Goal: Task Accomplishment & Management: Use online tool/utility

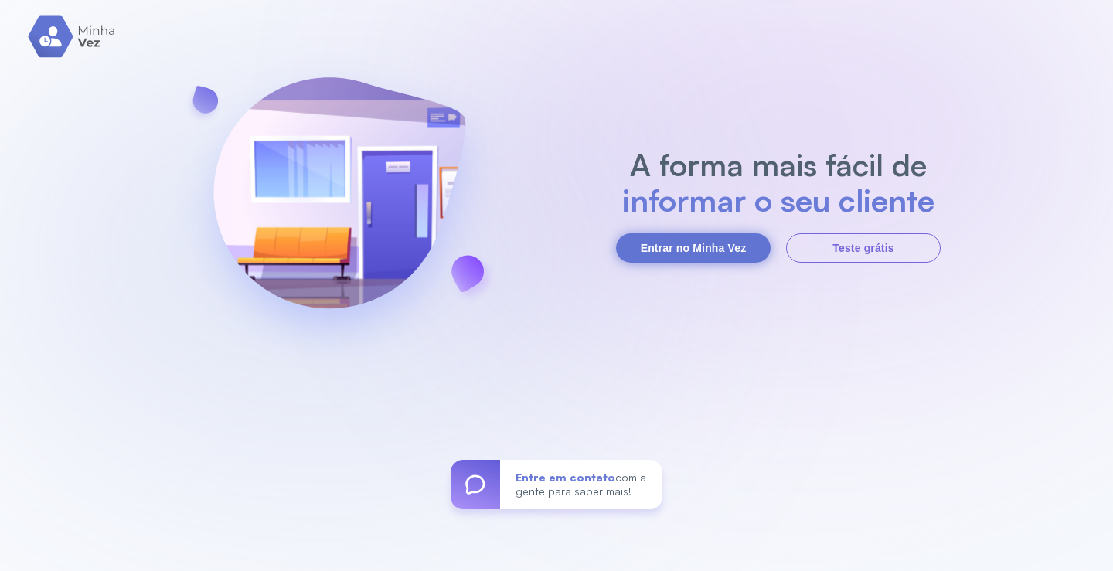
click at [713, 236] on button "Entrar no Minha Vez" at bounding box center [693, 248] width 155 height 29
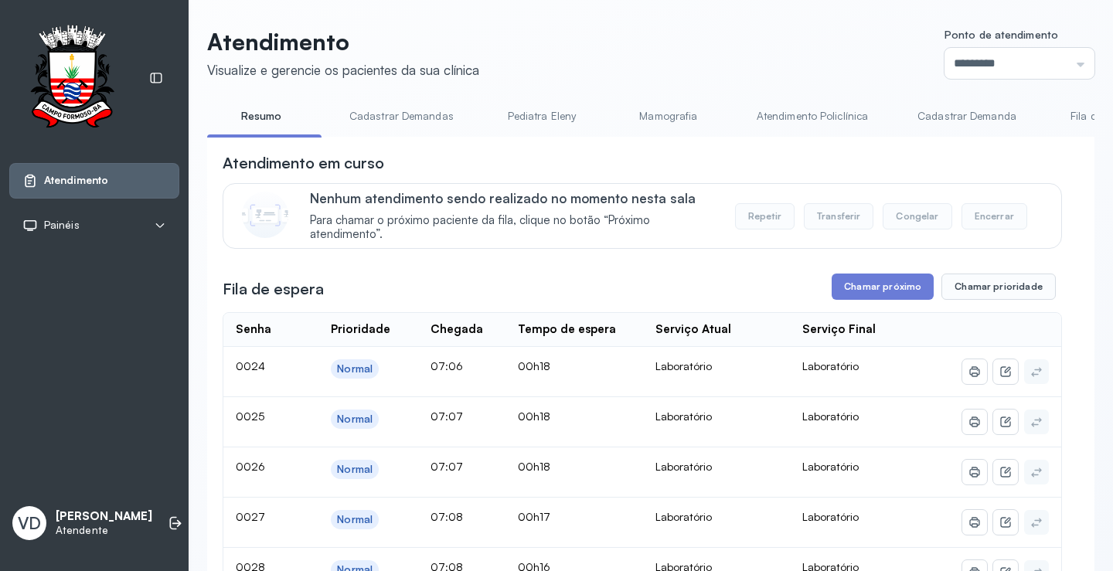
click at [883, 281] on button "Chamar próximo" at bounding box center [883, 287] width 102 height 26
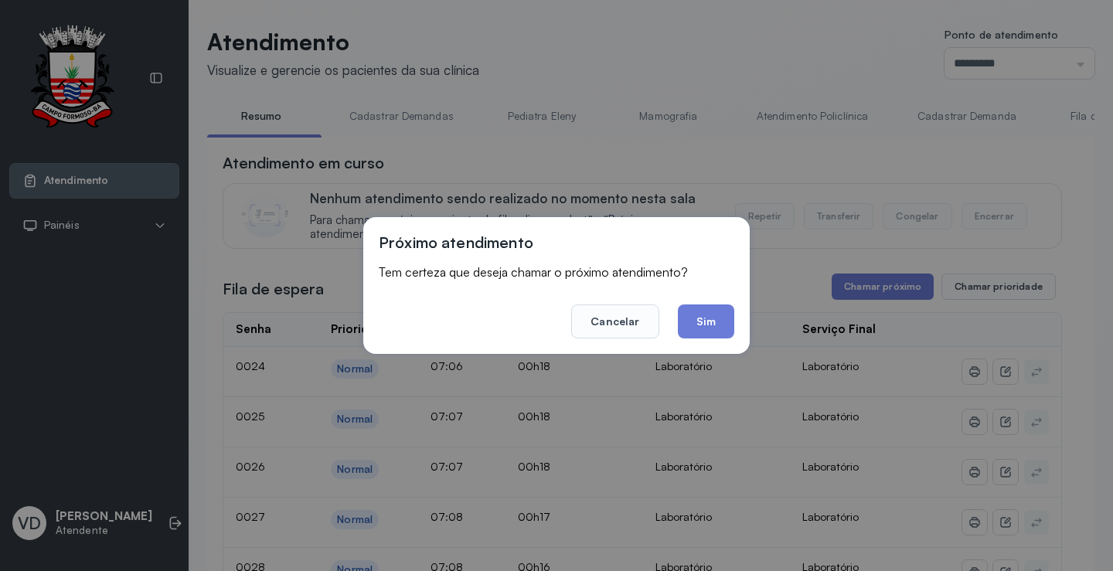
click at [701, 306] on button "Sim" at bounding box center [706, 322] width 56 height 34
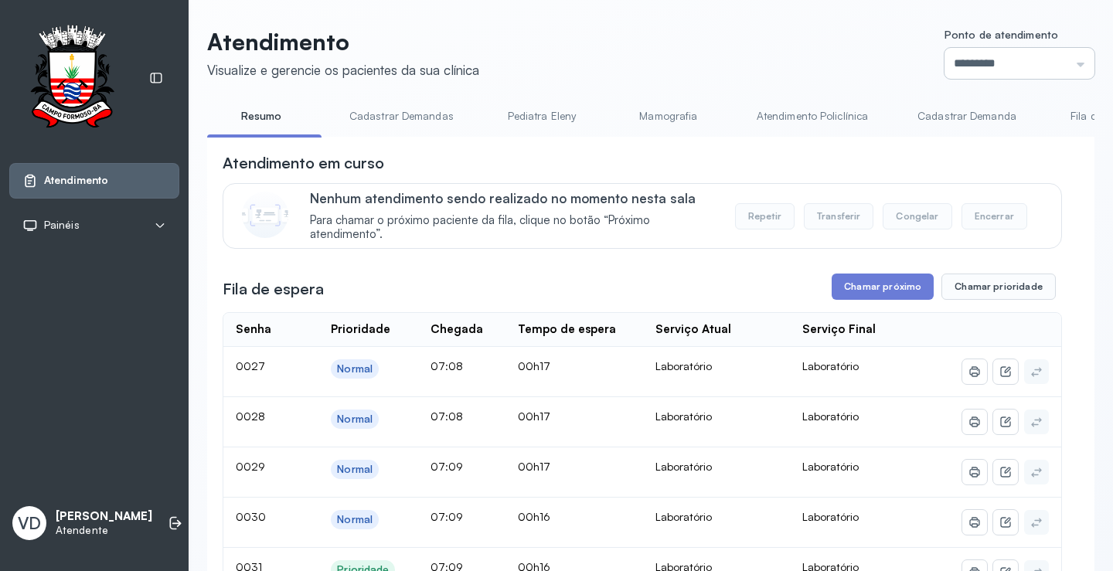
click at [1067, 61] on input "*********" at bounding box center [1020, 63] width 150 height 31
type input "*********"
click at [876, 287] on button "Chamar próximo" at bounding box center [883, 287] width 102 height 26
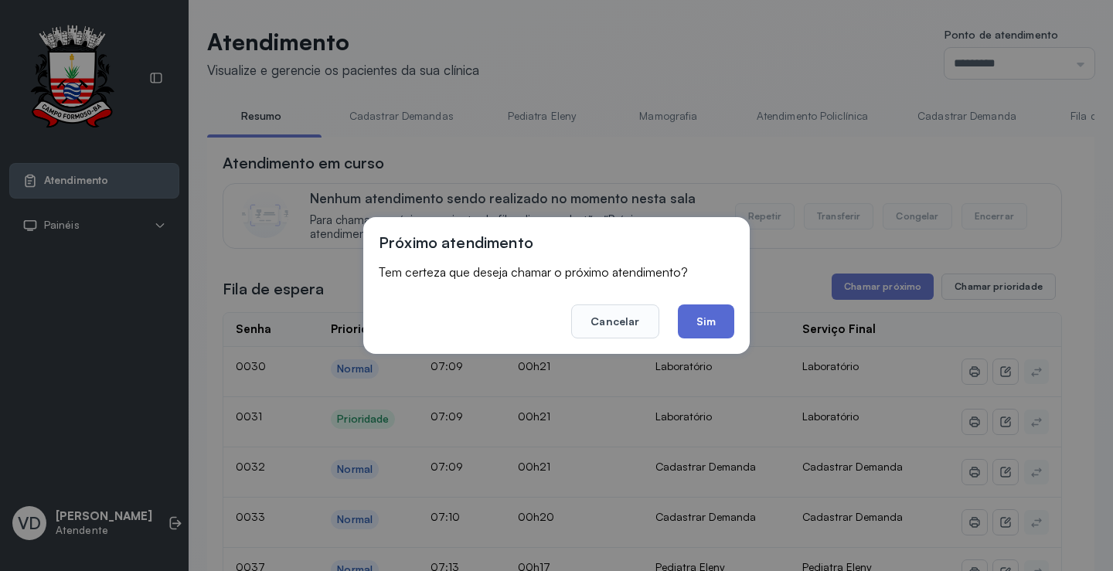
click at [709, 318] on button "Sim" at bounding box center [706, 322] width 56 height 34
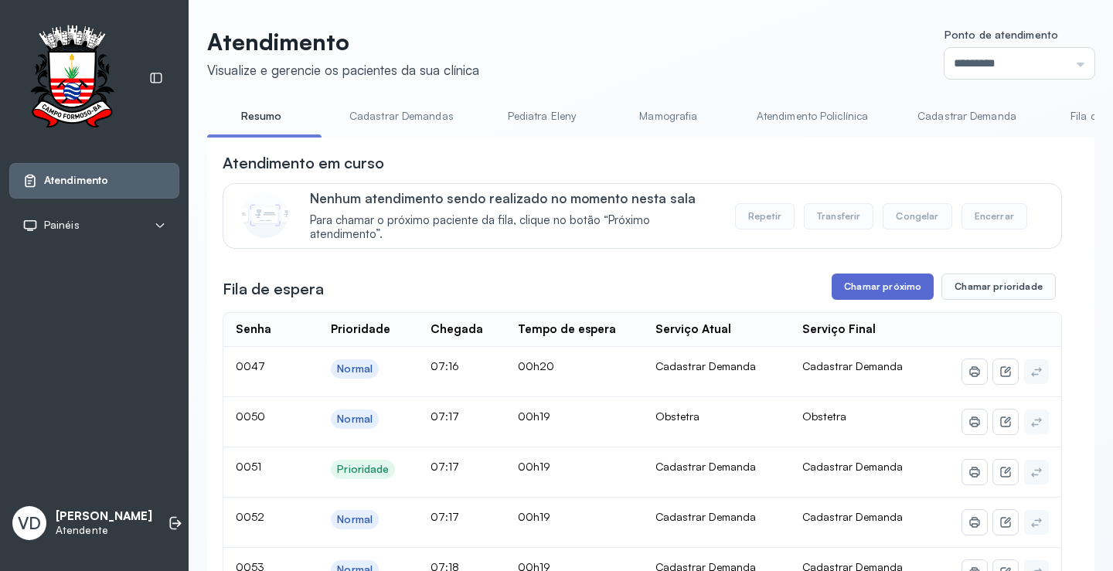
click at [878, 300] on button "Chamar próximo" at bounding box center [883, 287] width 102 height 26
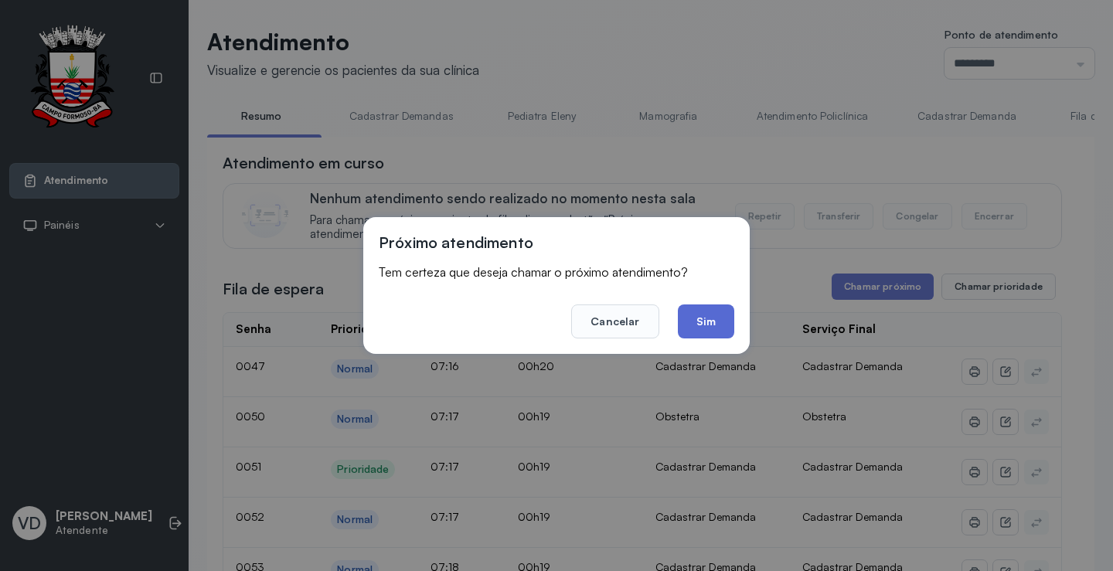
click at [701, 330] on button "Sim" at bounding box center [706, 322] width 56 height 34
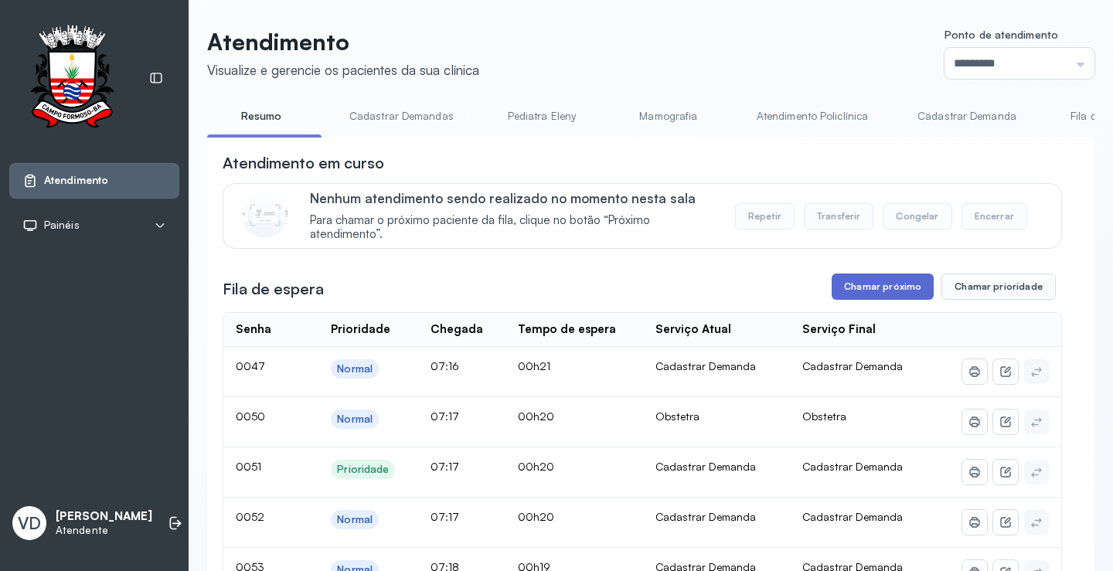
click at [837, 291] on button "Chamar próximo" at bounding box center [883, 287] width 102 height 26
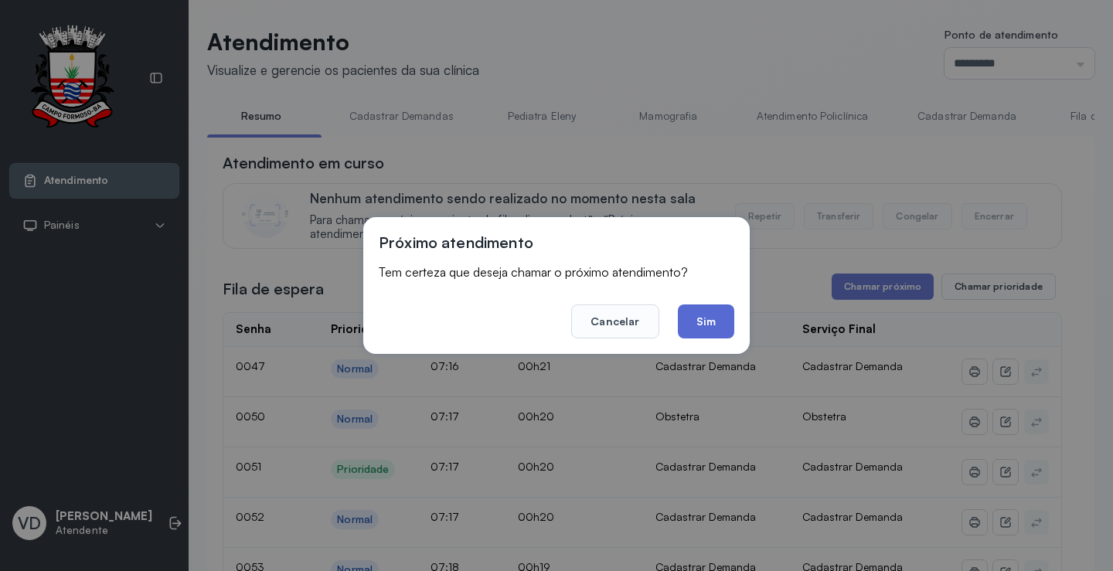
click at [697, 332] on button "Sim" at bounding box center [706, 322] width 56 height 34
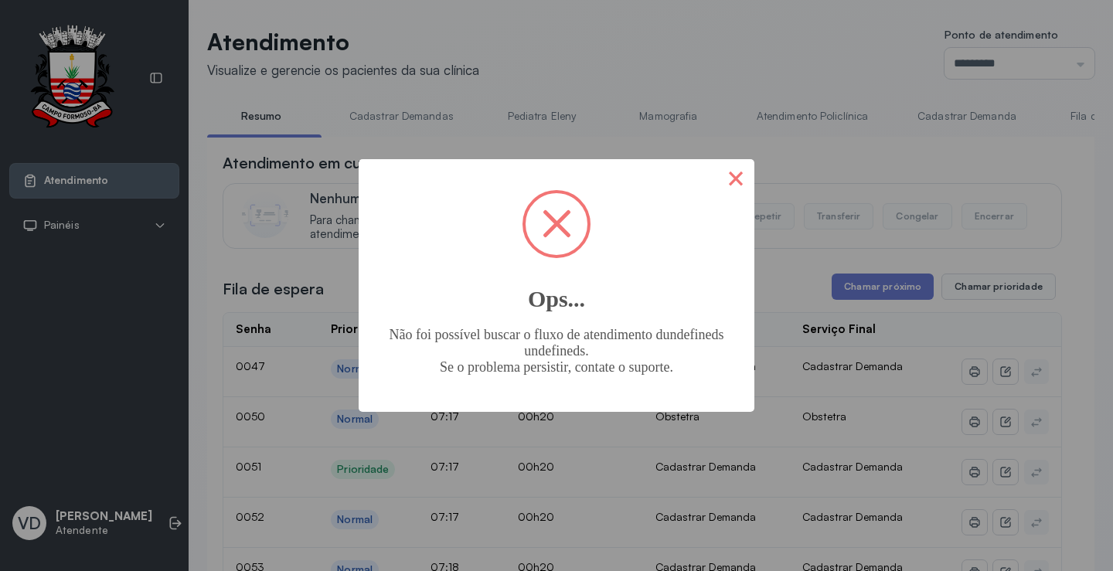
click at [744, 180] on button "×" at bounding box center [736, 177] width 37 height 37
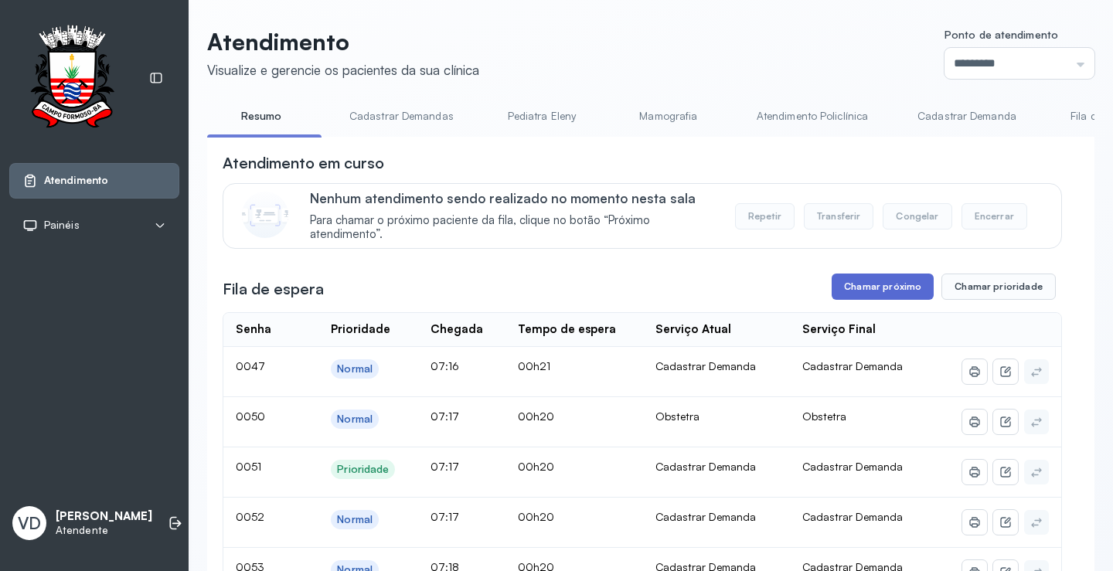
click at [841, 297] on button "Chamar próximo" at bounding box center [883, 287] width 102 height 26
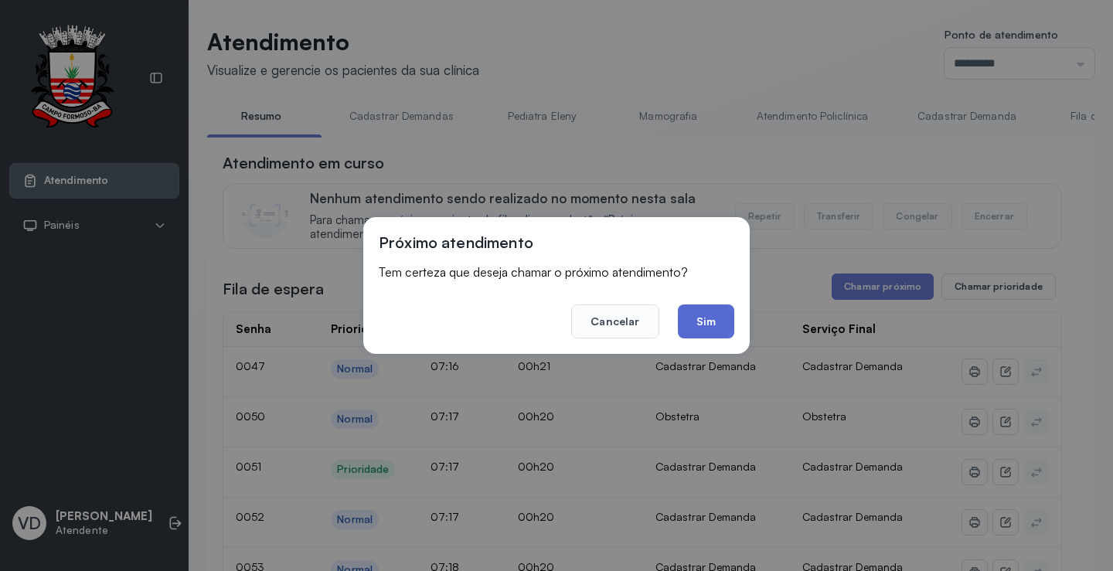
click at [690, 319] on button "Sim" at bounding box center [706, 322] width 56 height 34
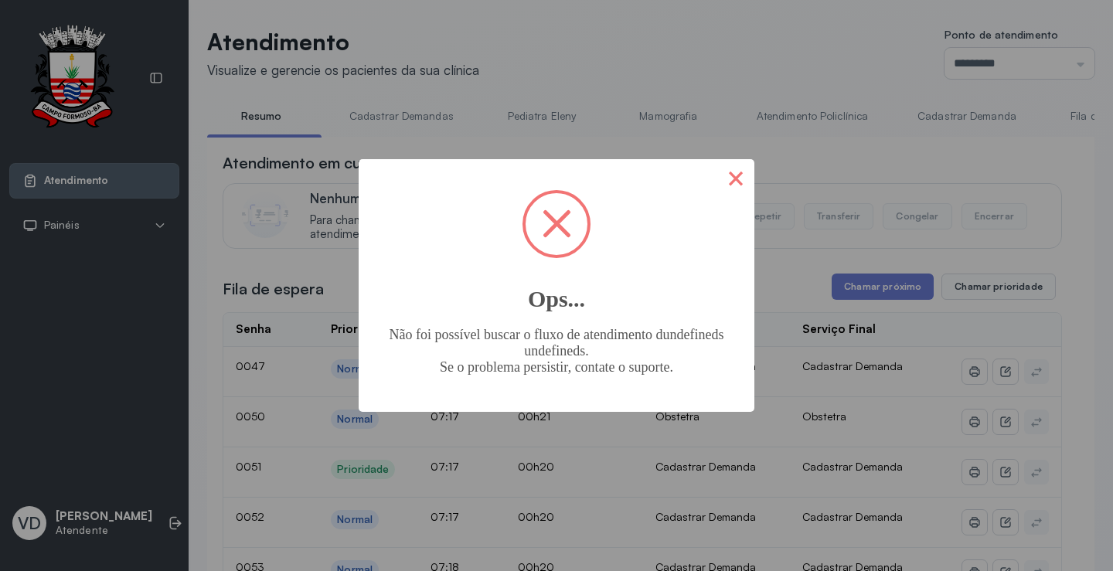
click at [727, 188] on button "×" at bounding box center [736, 177] width 37 height 37
click at [721, 172] on button "×" at bounding box center [736, 177] width 37 height 37
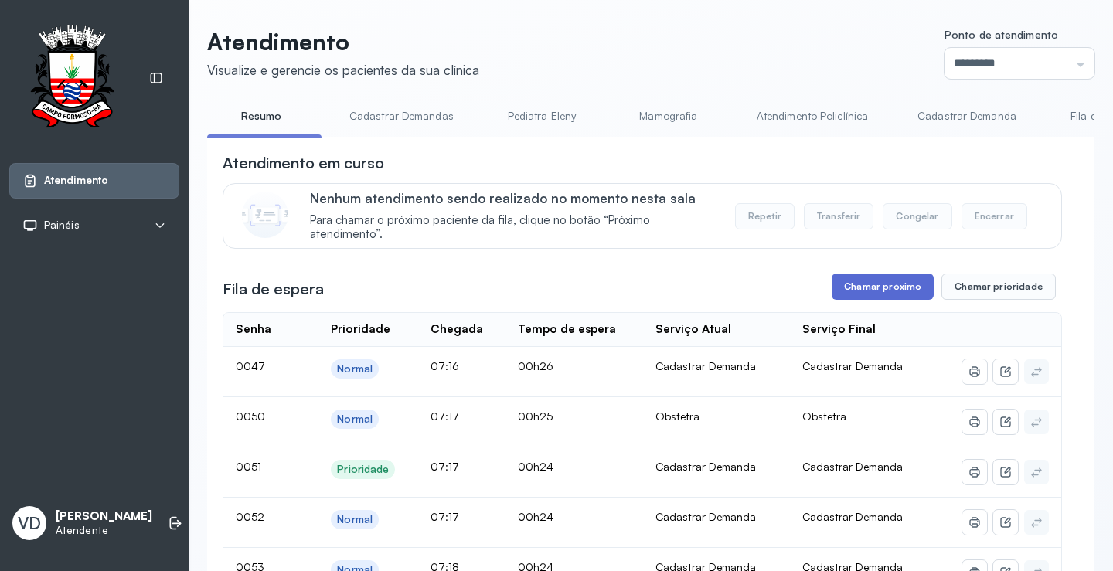
click at [853, 292] on button "Chamar próximo" at bounding box center [883, 287] width 102 height 26
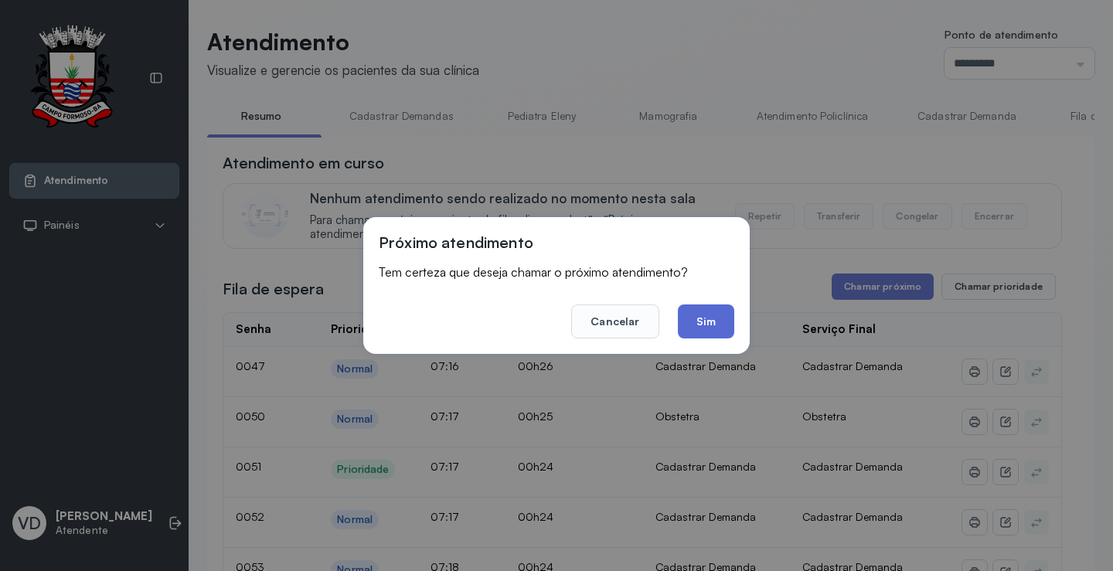
click at [713, 314] on button "Sim" at bounding box center [706, 322] width 56 height 34
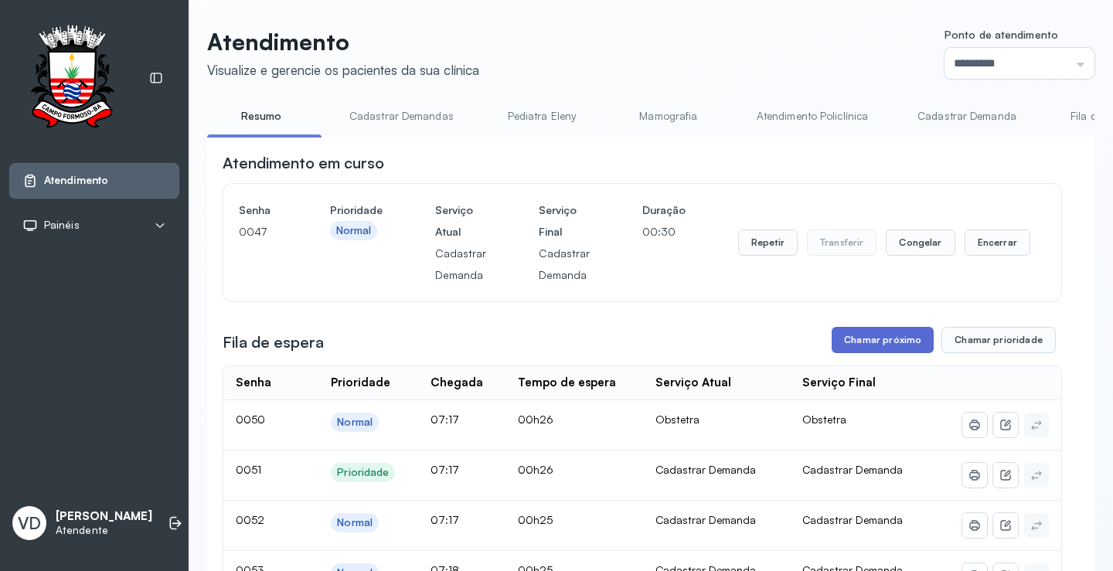
click at [874, 342] on button "Chamar próximo" at bounding box center [883, 340] width 102 height 26
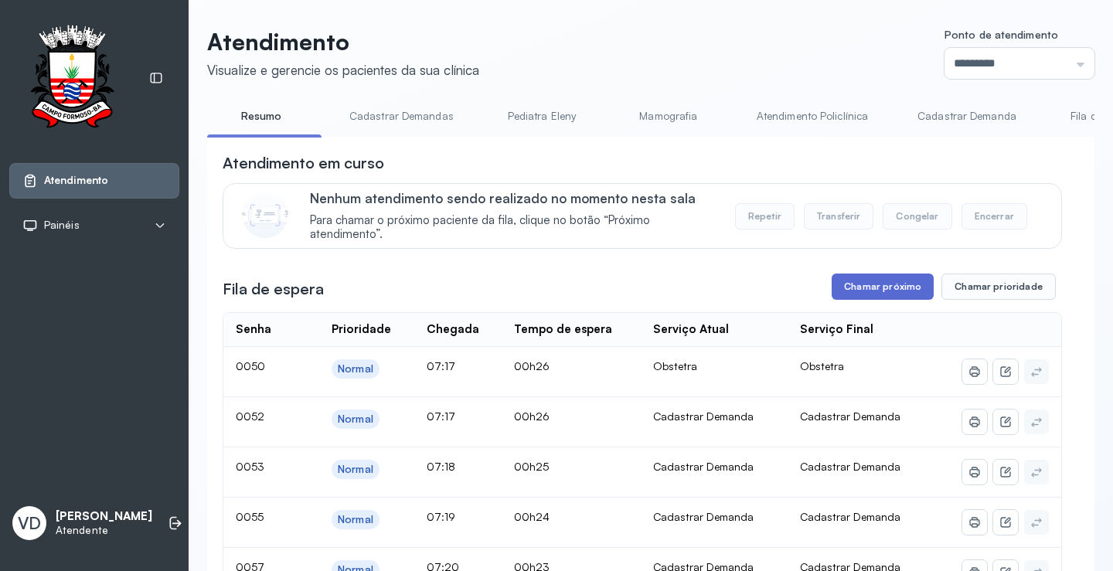
click at [869, 299] on button "Chamar próximo" at bounding box center [883, 287] width 102 height 26
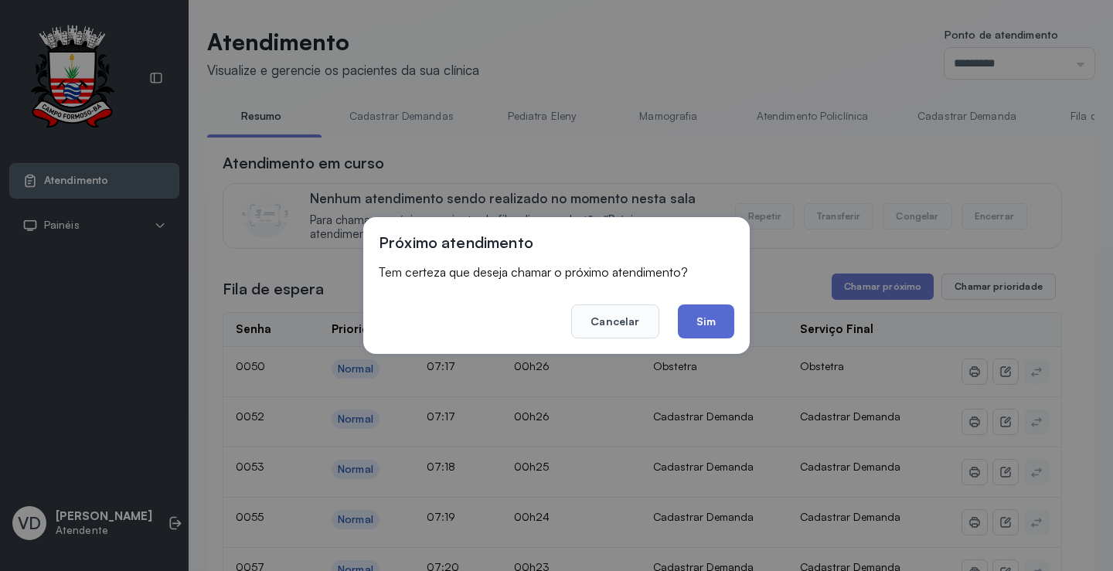
click at [715, 311] on button "Sim" at bounding box center [706, 322] width 56 height 34
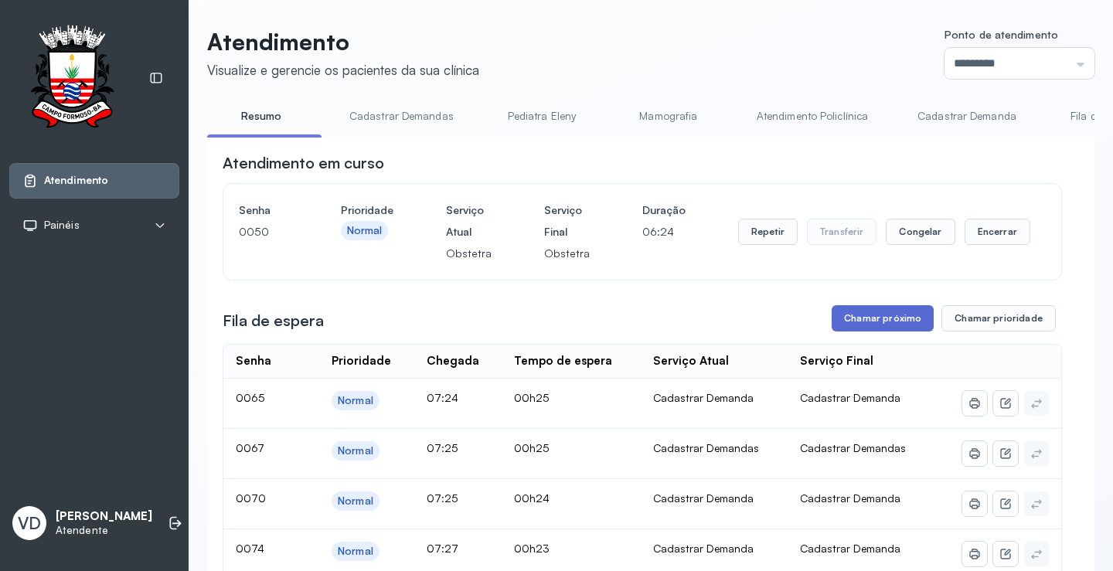
click at [873, 324] on button "Chamar próximo" at bounding box center [883, 318] width 102 height 26
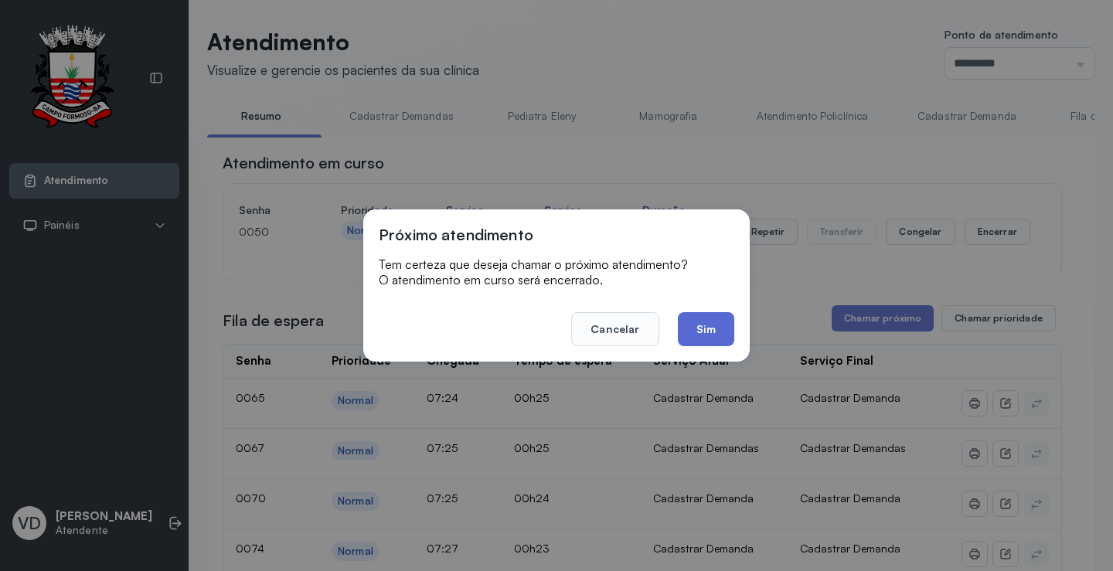
click at [700, 324] on button "Sim" at bounding box center [706, 329] width 56 height 34
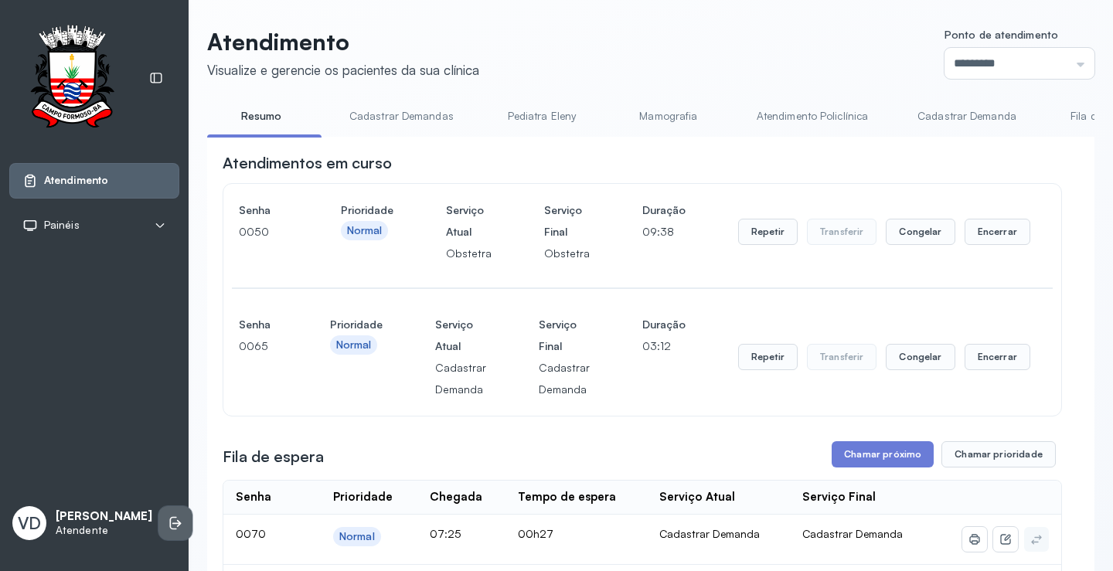
click at [159, 509] on li at bounding box center [176, 523] width 34 height 34
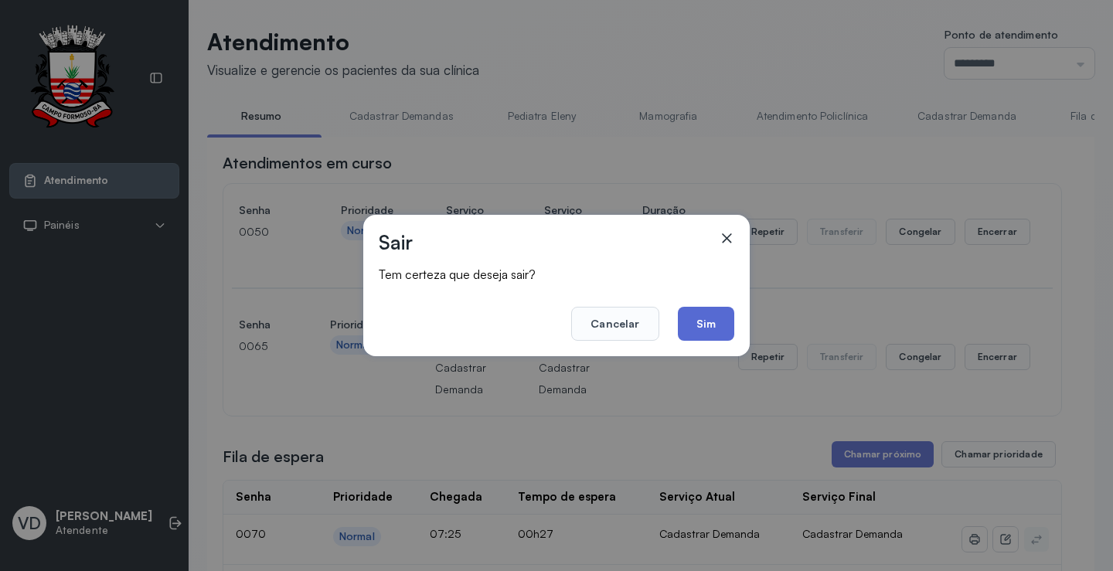
click at [697, 336] on button "Sim" at bounding box center [706, 324] width 56 height 34
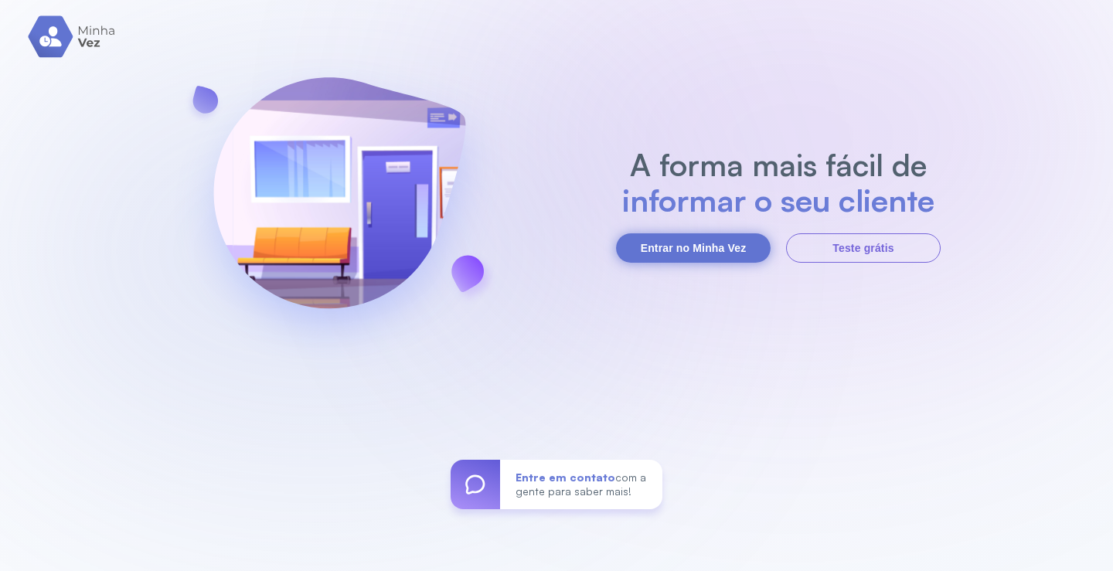
click at [736, 247] on button "Entrar no Minha Vez" at bounding box center [693, 248] width 155 height 29
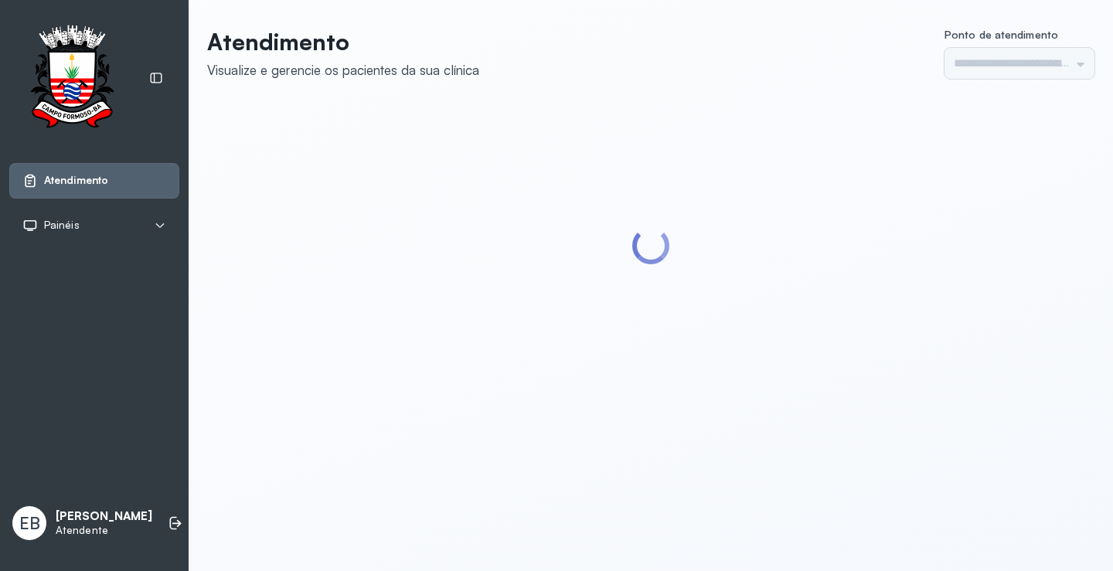
type input "*********"
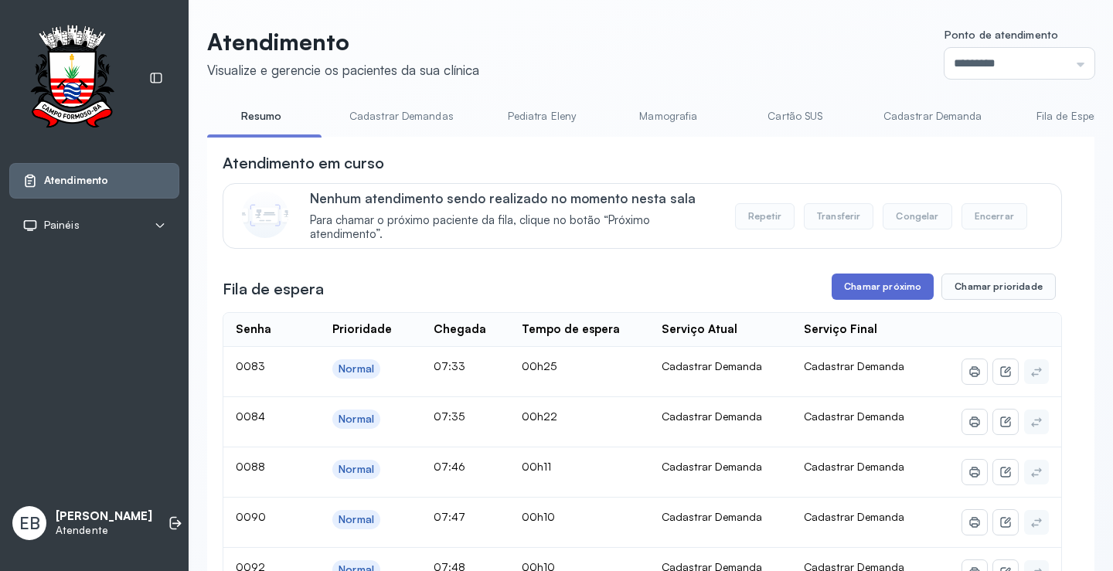
click at [875, 281] on button "Chamar próximo" at bounding box center [883, 287] width 102 height 26
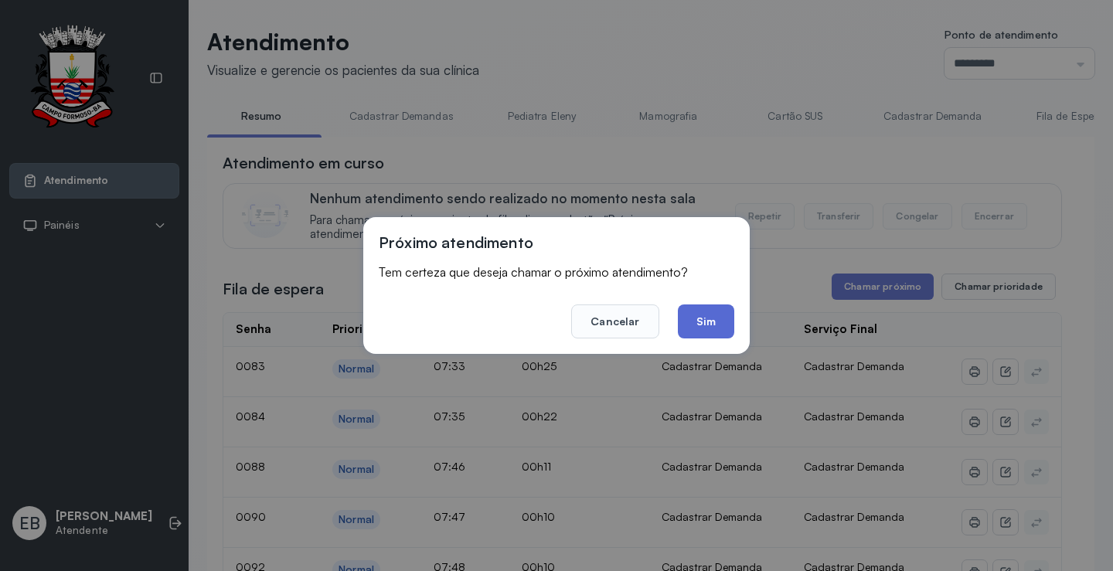
click at [721, 325] on button "Sim" at bounding box center [706, 322] width 56 height 34
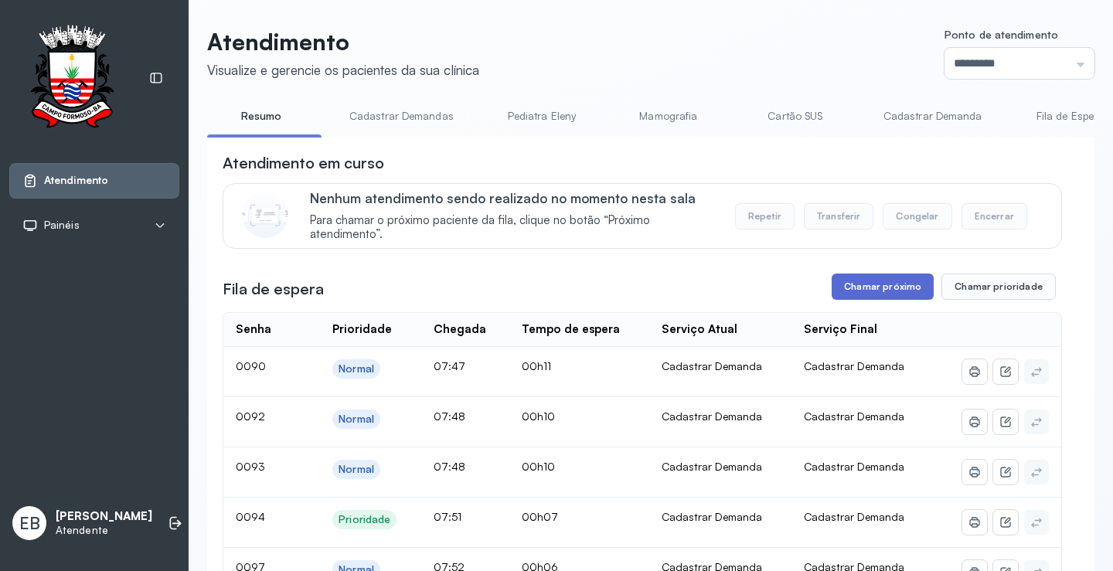
click at [883, 291] on button "Chamar próximo" at bounding box center [883, 287] width 102 height 26
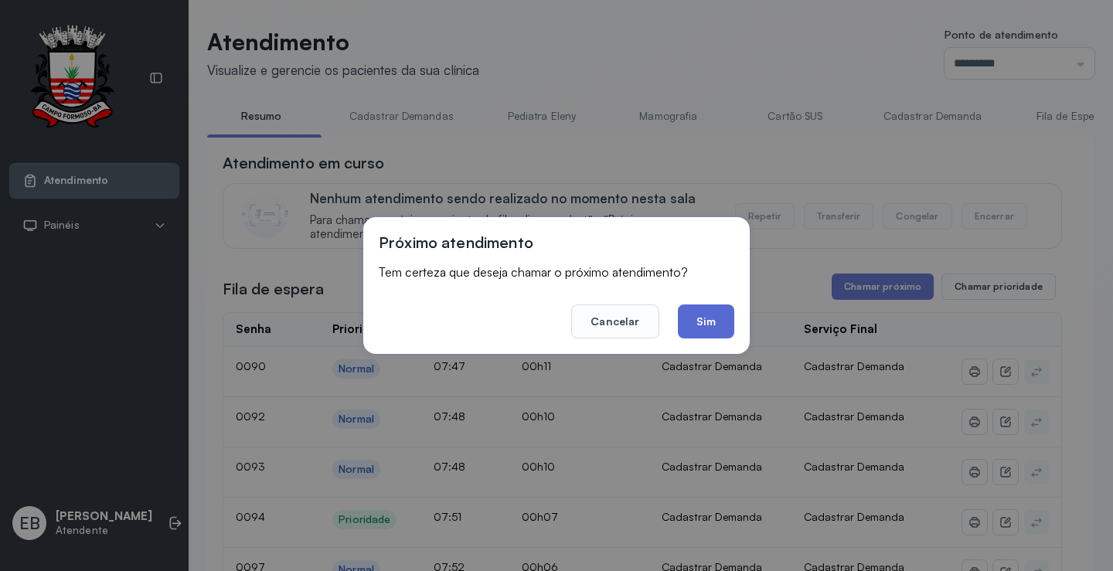
click at [711, 329] on button "Sim" at bounding box center [706, 322] width 56 height 34
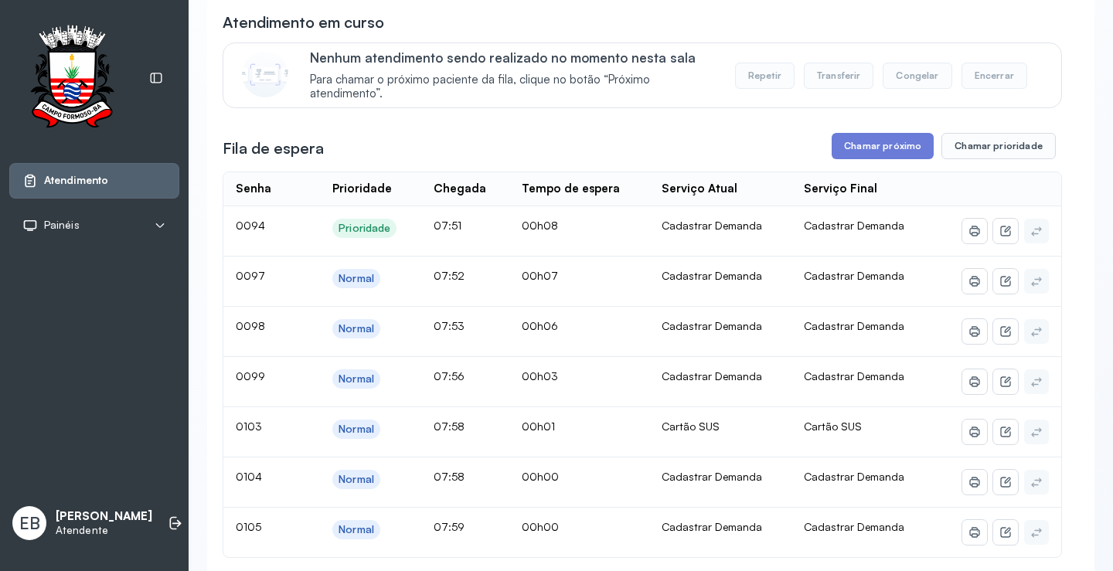
scroll to position [155, 0]
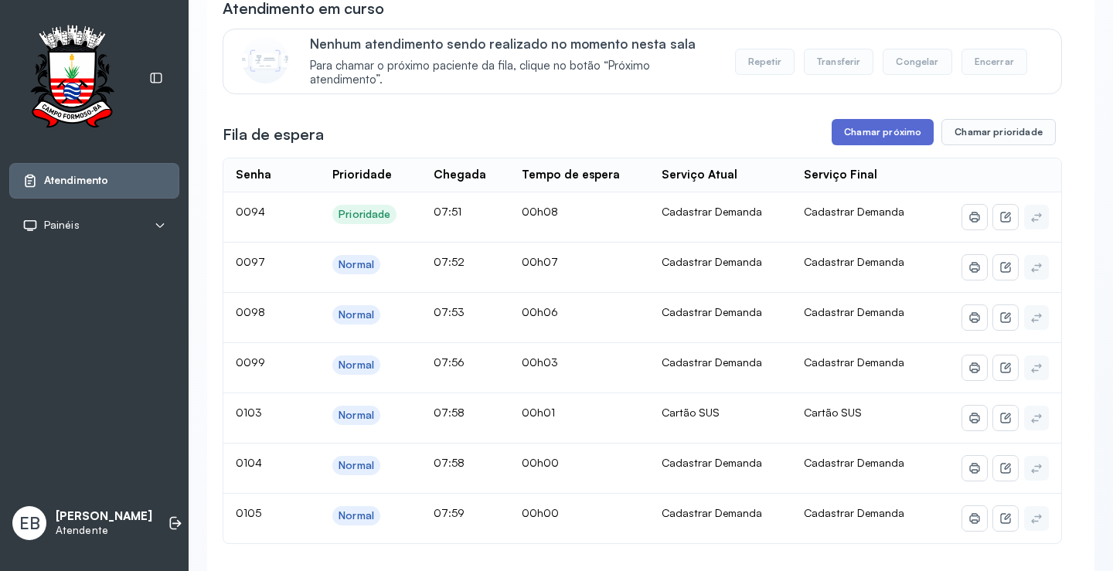
click at [905, 131] on button "Chamar próximo" at bounding box center [883, 132] width 102 height 26
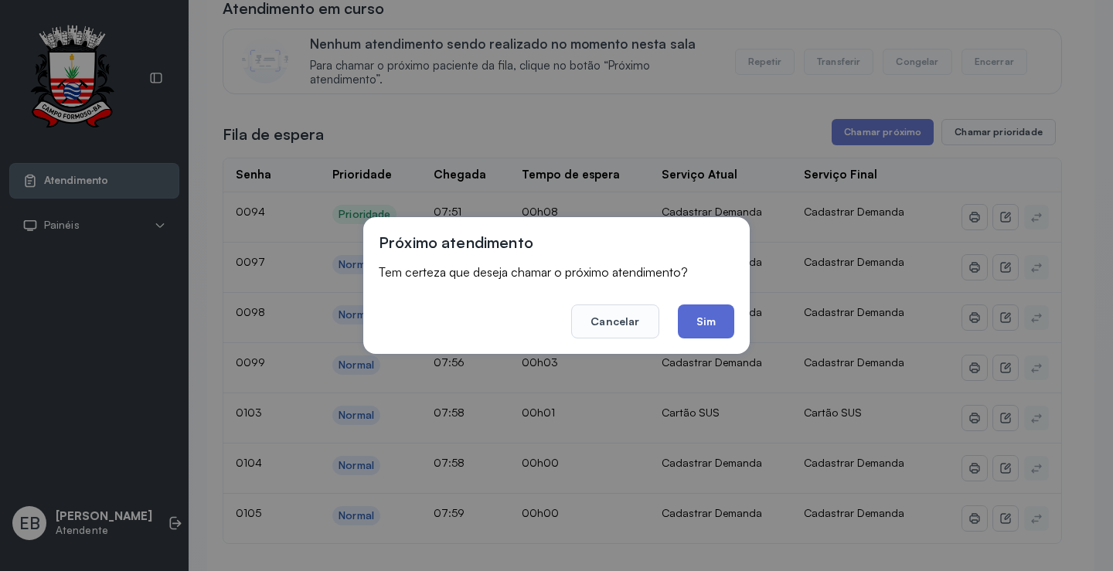
click at [690, 325] on button "Sim" at bounding box center [706, 322] width 56 height 34
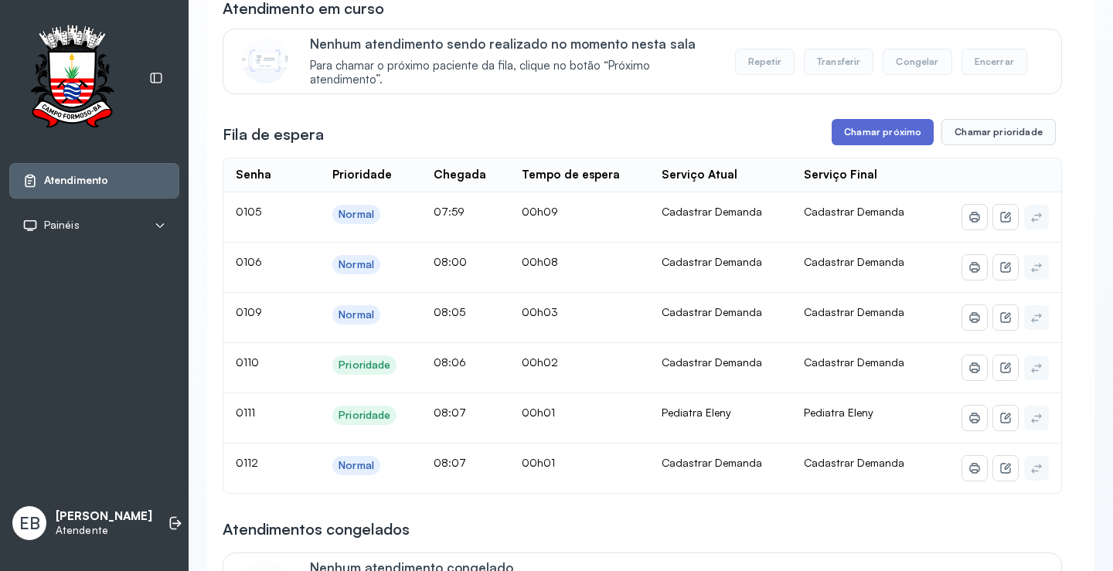
click at [883, 137] on button "Chamar próximo" at bounding box center [883, 132] width 102 height 26
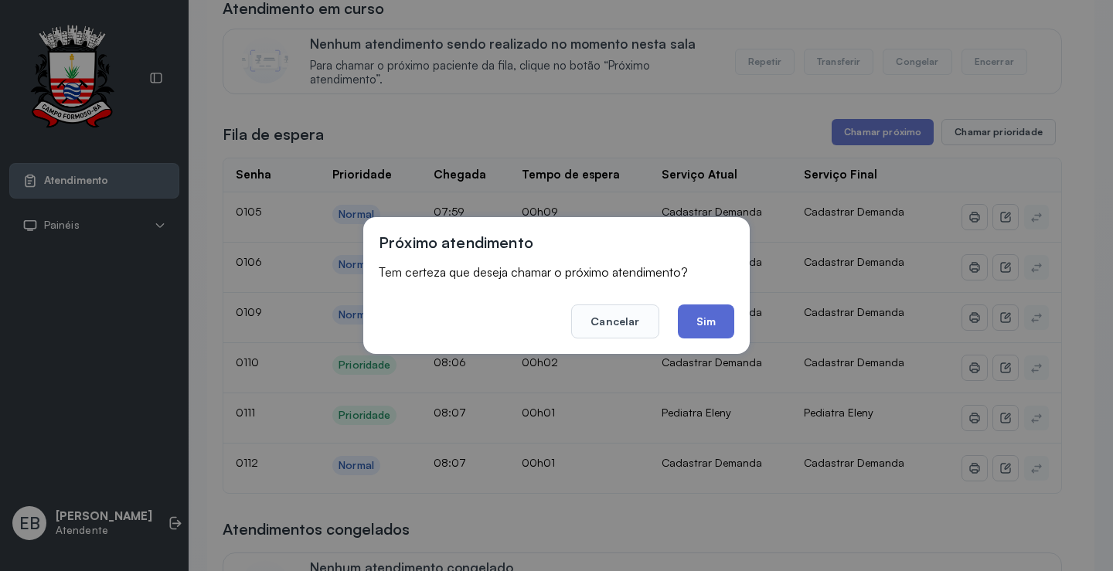
click at [702, 311] on button "Sim" at bounding box center [706, 322] width 56 height 34
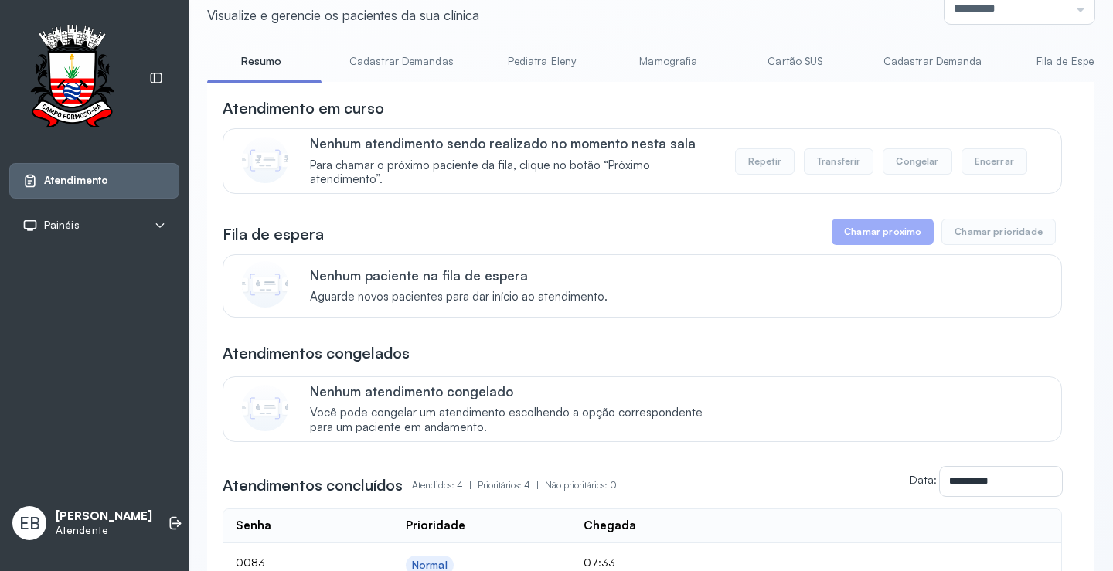
scroll to position [0, 0]
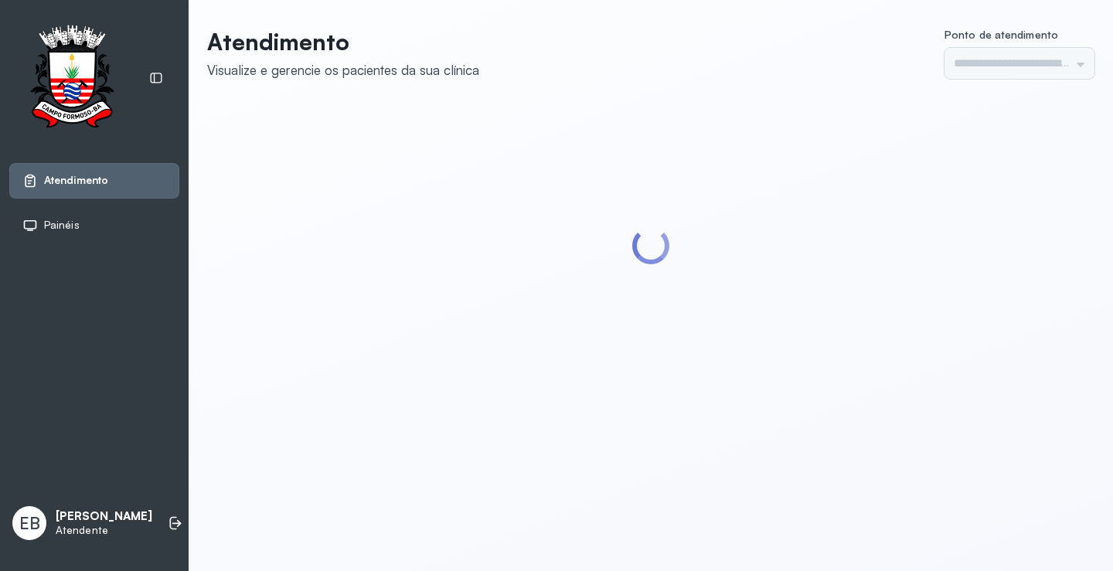
type input "*********"
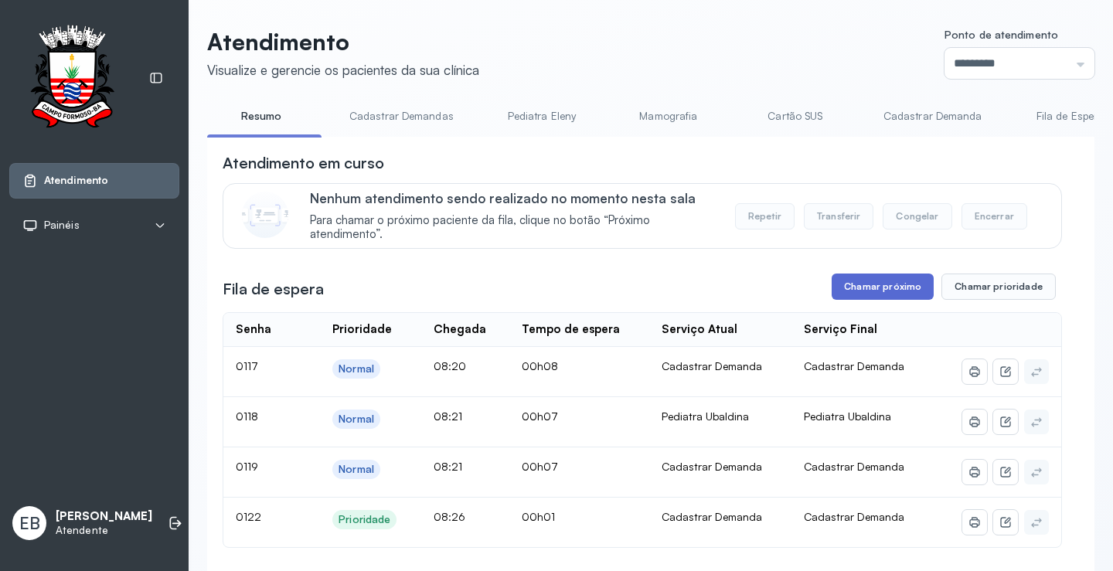
click at [909, 291] on button "Chamar próximo" at bounding box center [883, 287] width 102 height 26
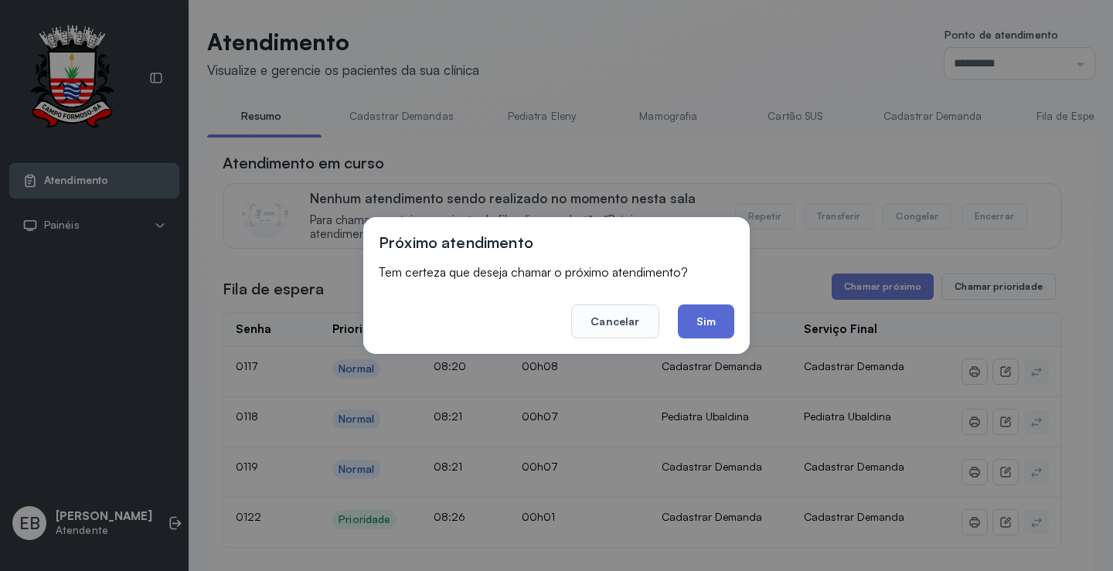
click at [699, 324] on button "Sim" at bounding box center [706, 322] width 56 height 34
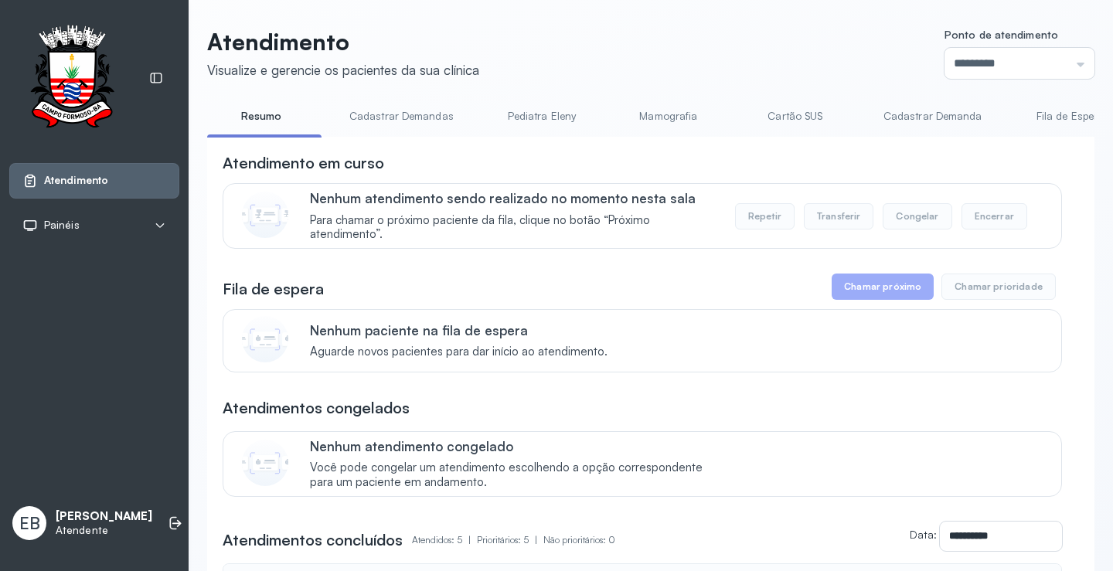
scroll to position [409, 0]
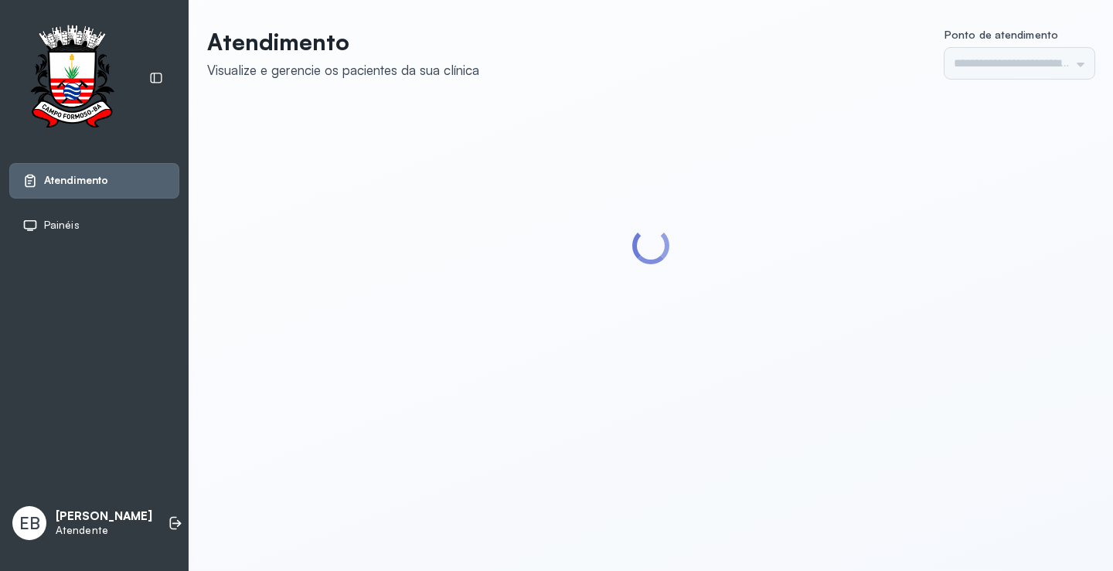
type input "*********"
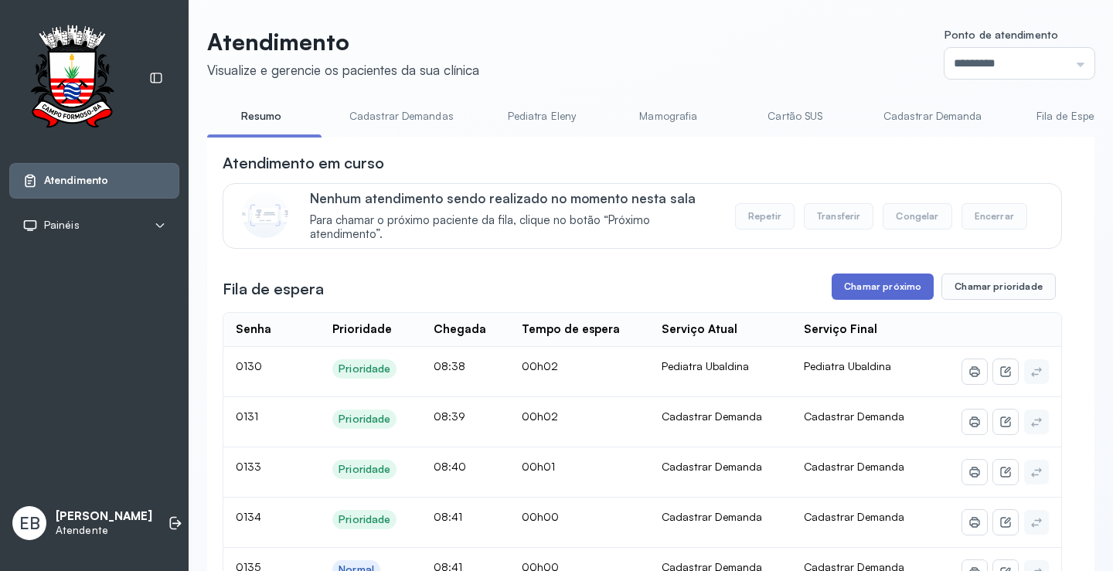
click at [892, 281] on button "Chamar próximo" at bounding box center [883, 287] width 102 height 26
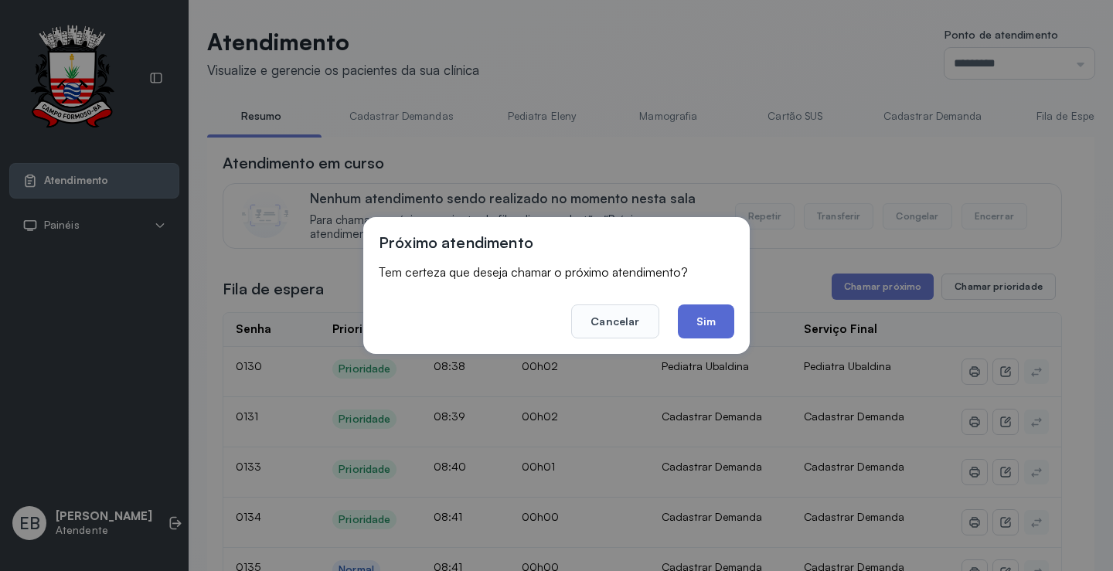
click at [734, 321] on button "Sim" at bounding box center [706, 322] width 56 height 34
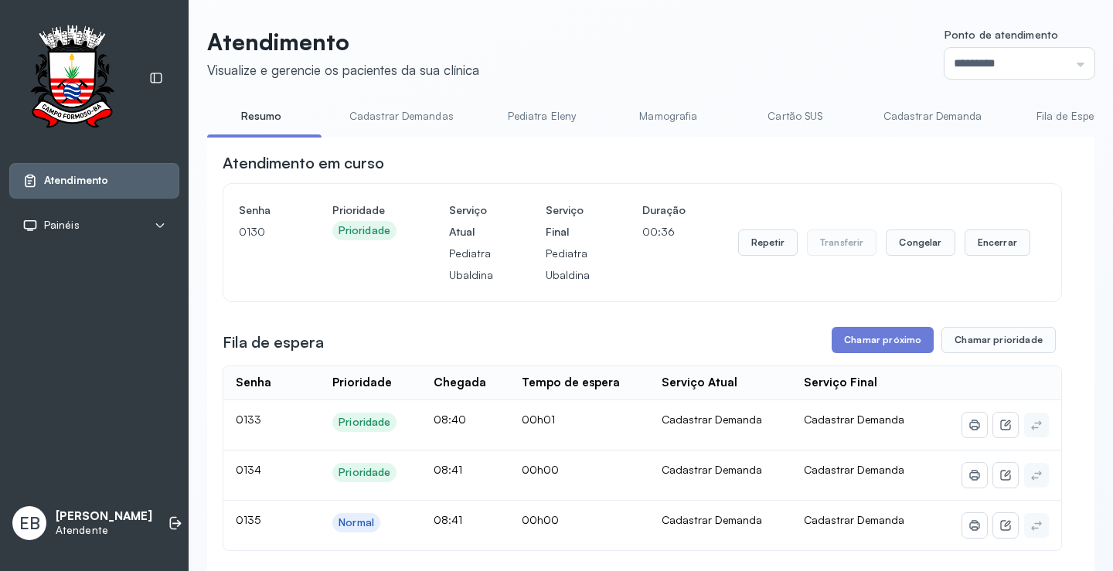
click at [844, 326] on div "**********" at bounding box center [643, 576] width 840 height 848
click at [851, 348] on button "Chamar próximo" at bounding box center [883, 340] width 102 height 26
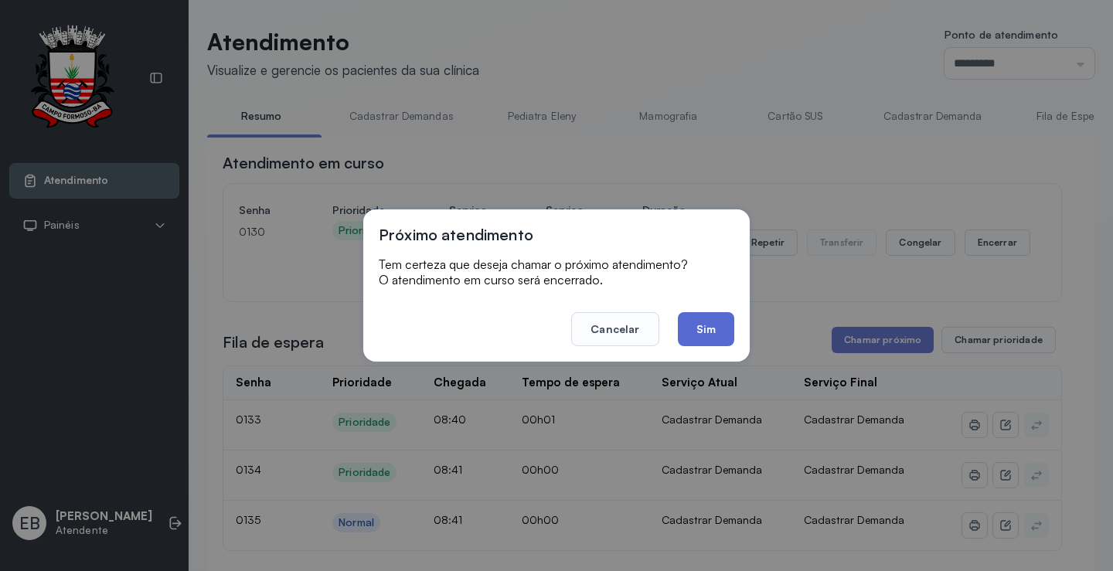
click at [716, 326] on button "Sim" at bounding box center [706, 329] width 56 height 34
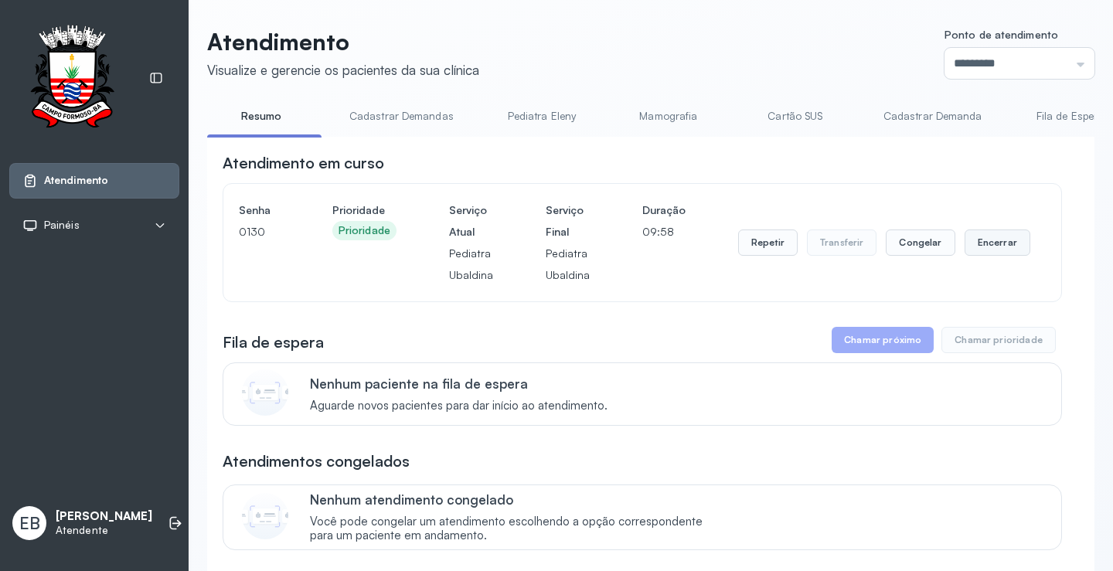
click at [997, 249] on button "Encerrar" at bounding box center [998, 243] width 66 height 26
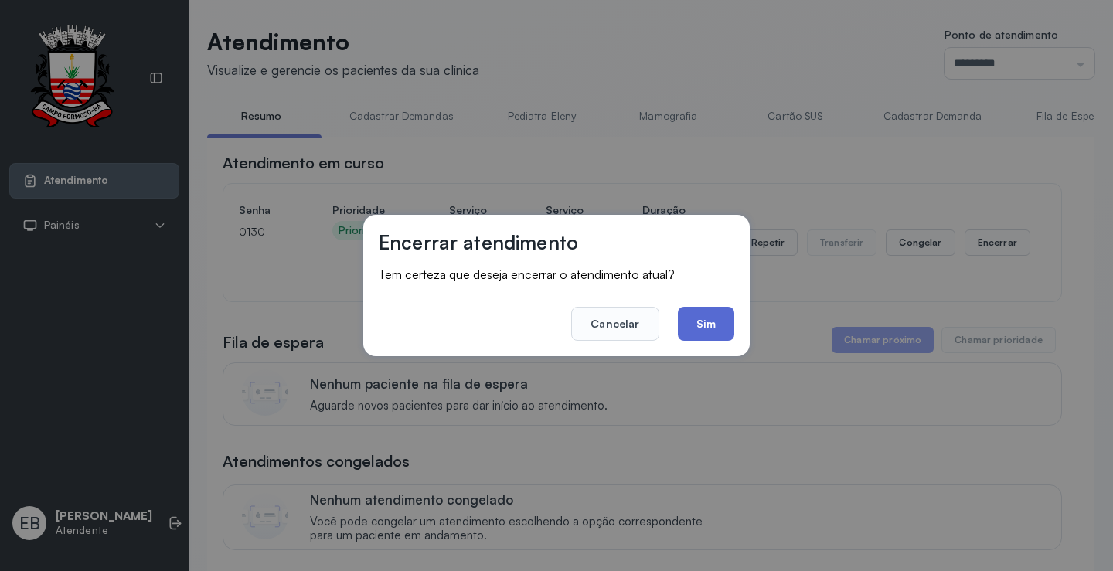
click at [734, 326] on button "Sim" at bounding box center [706, 324] width 56 height 34
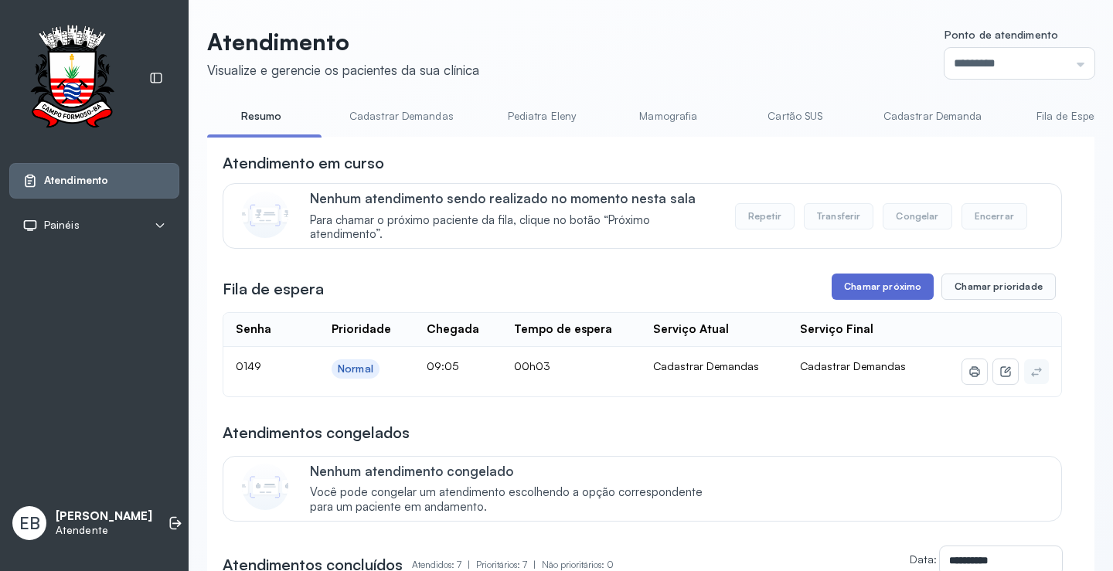
click at [882, 291] on button "Chamar próximo" at bounding box center [883, 287] width 102 height 26
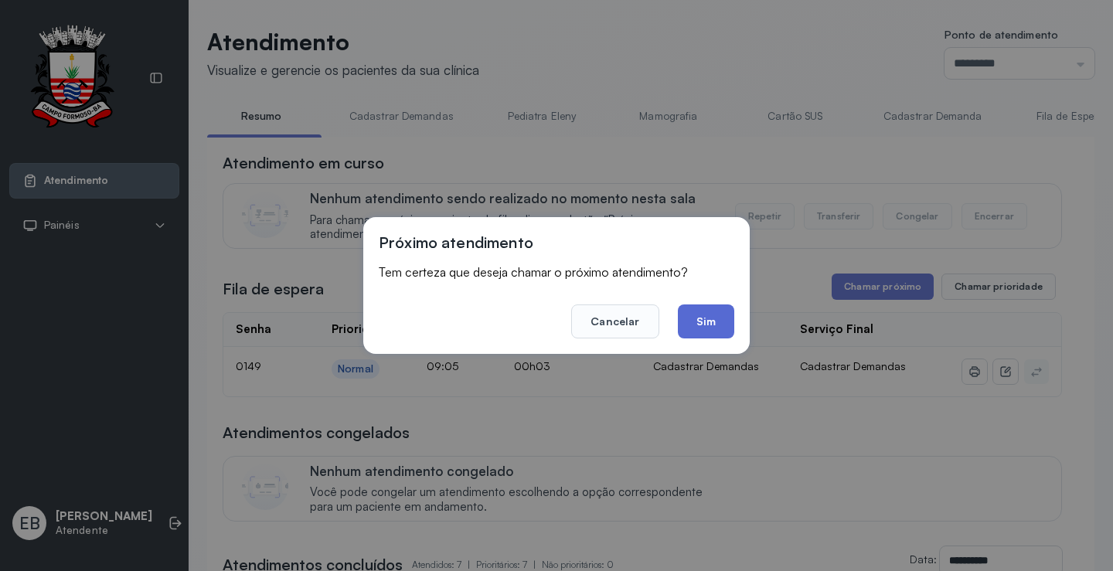
click at [707, 322] on button "Sim" at bounding box center [706, 322] width 56 height 34
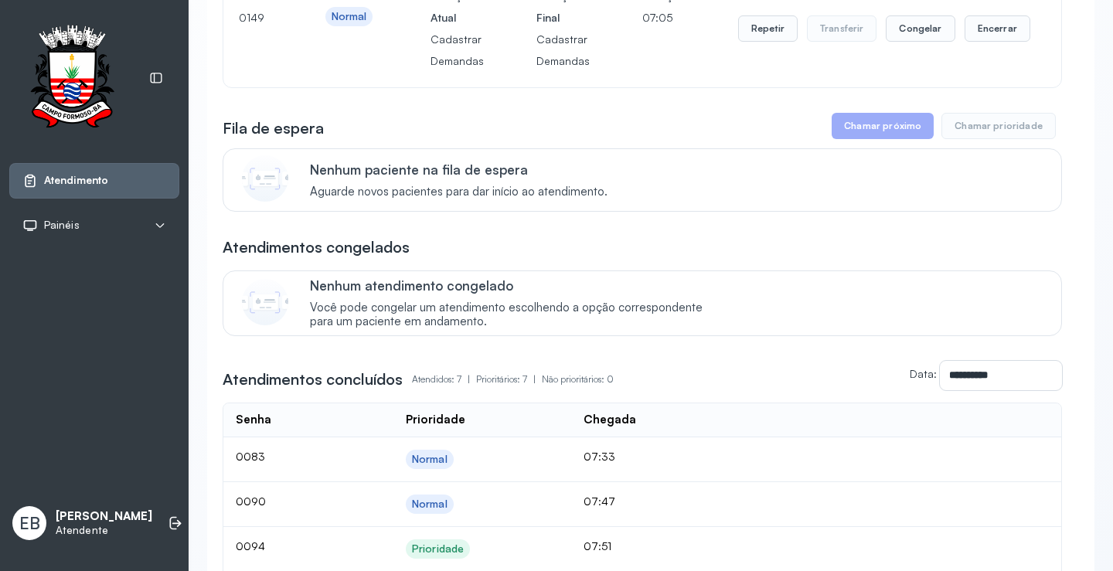
scroll to position [88, 0]
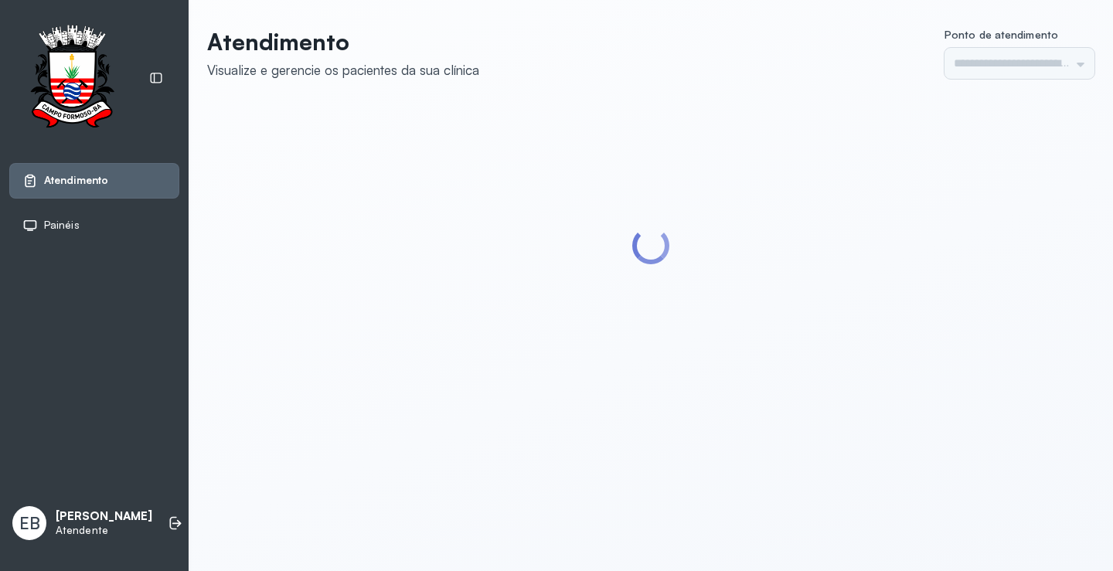
type input "*********"
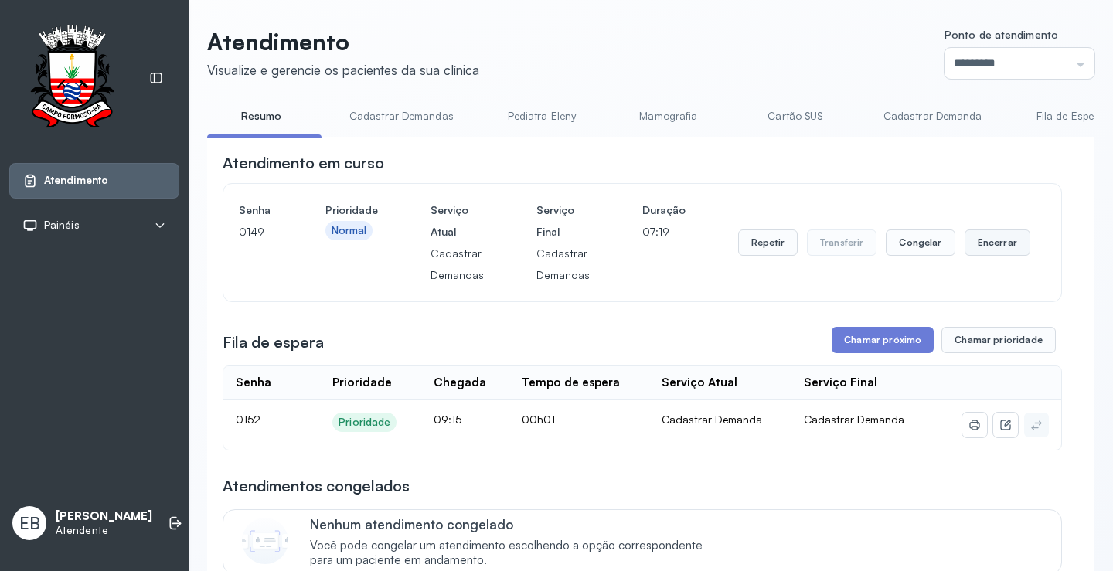
click at [984, 247] on button "Encerrar" at bounding box center [998, 243] width 66 height 26
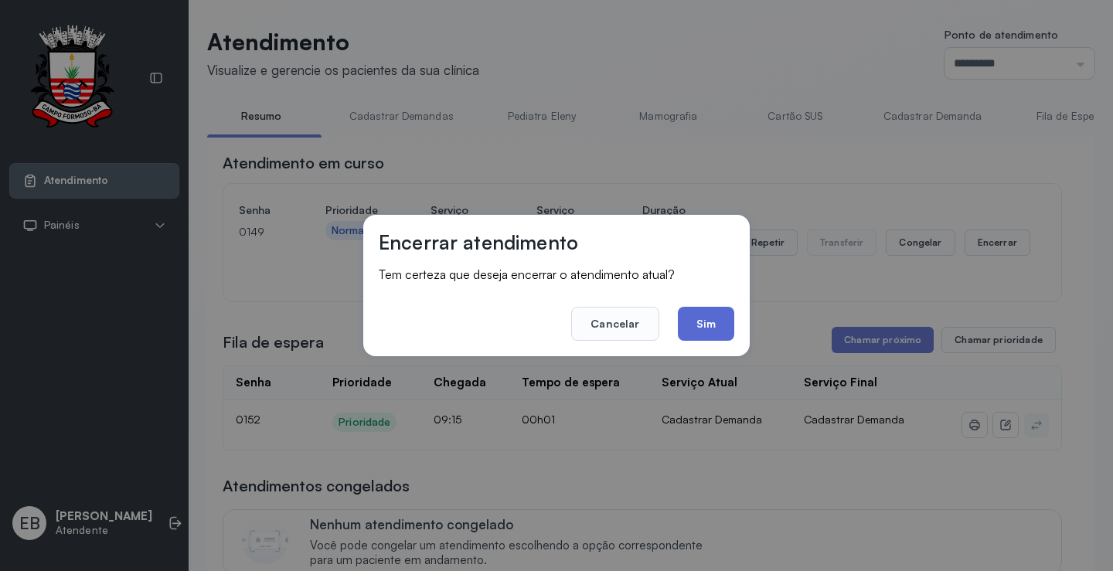
click at [704, 336] on button "Sim" at bounding box center [706, 324] width 56 height 34
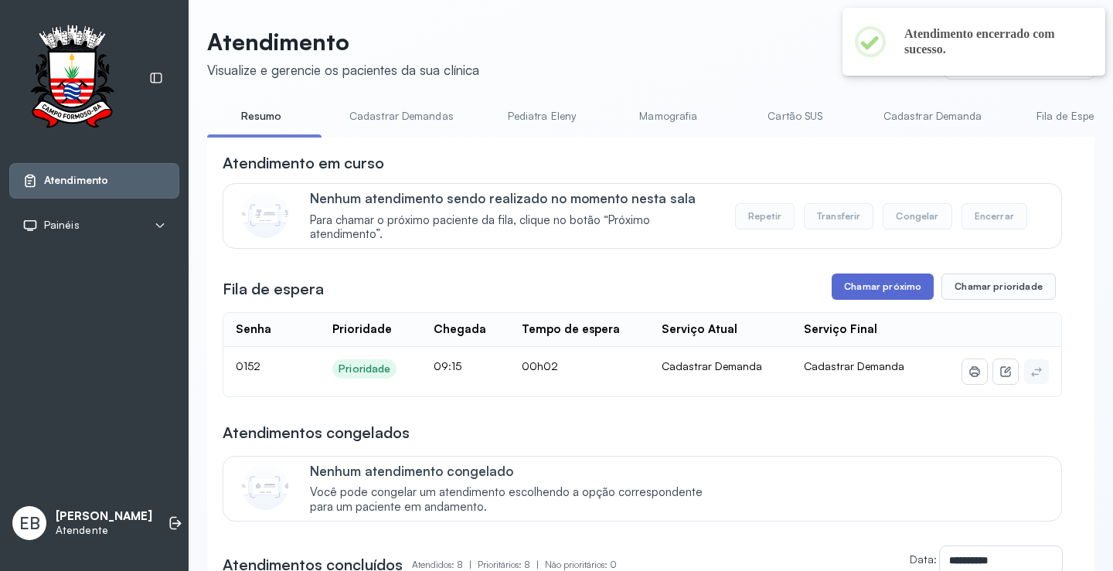
click at [859, 293] on button "Chamar próximo" at bounding box center [883, 287] width 102 height 26
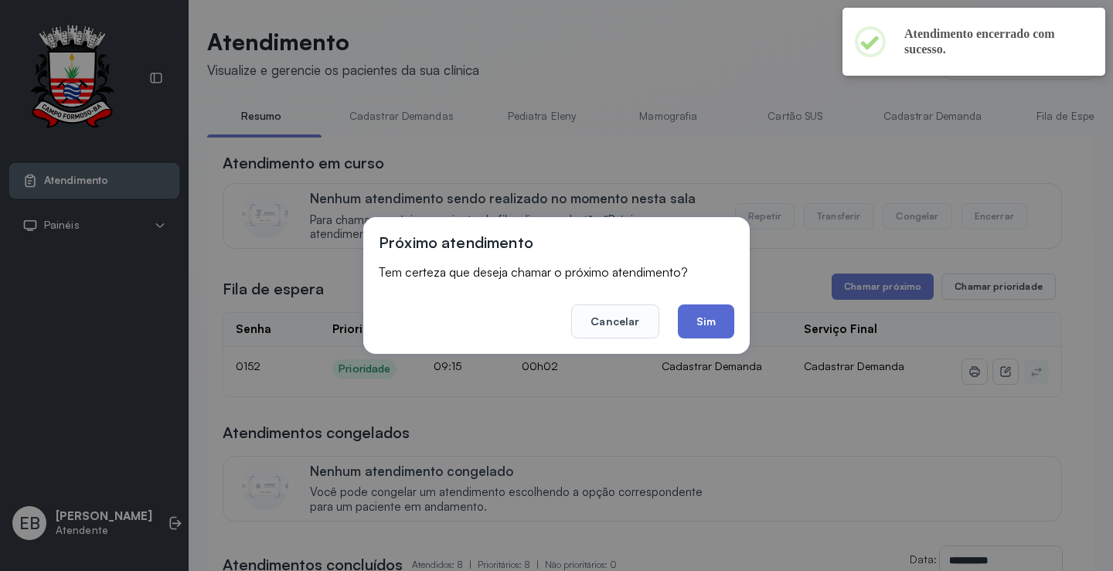
click at [718, 331] on button "Sim" at bounding box center [706, 322] width 56 height 34
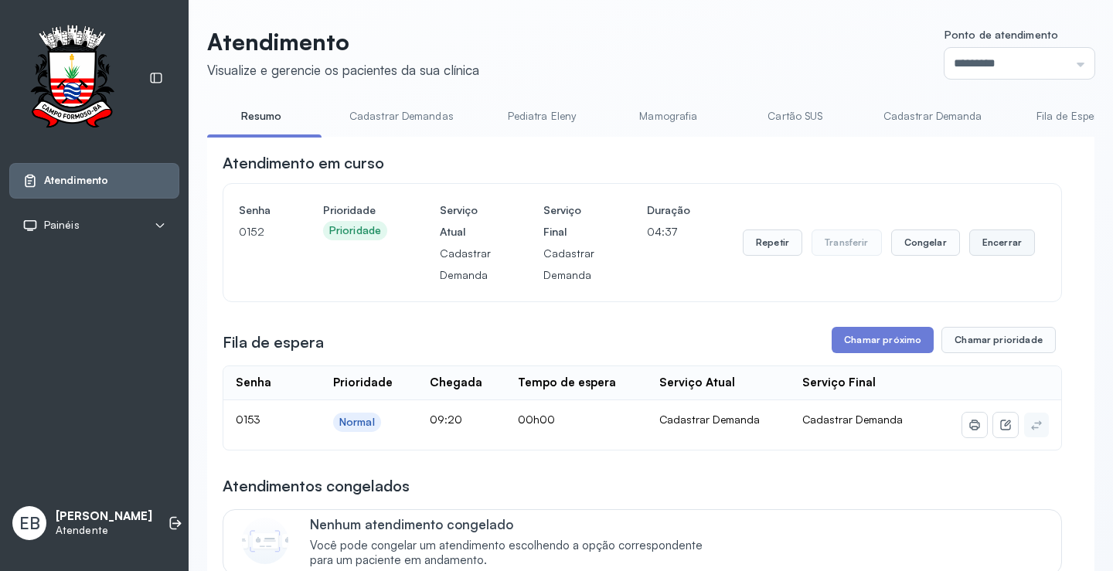
click at [974, 250] on button "Encerrar" at bounding box center [1003, 243] width 66 height 26
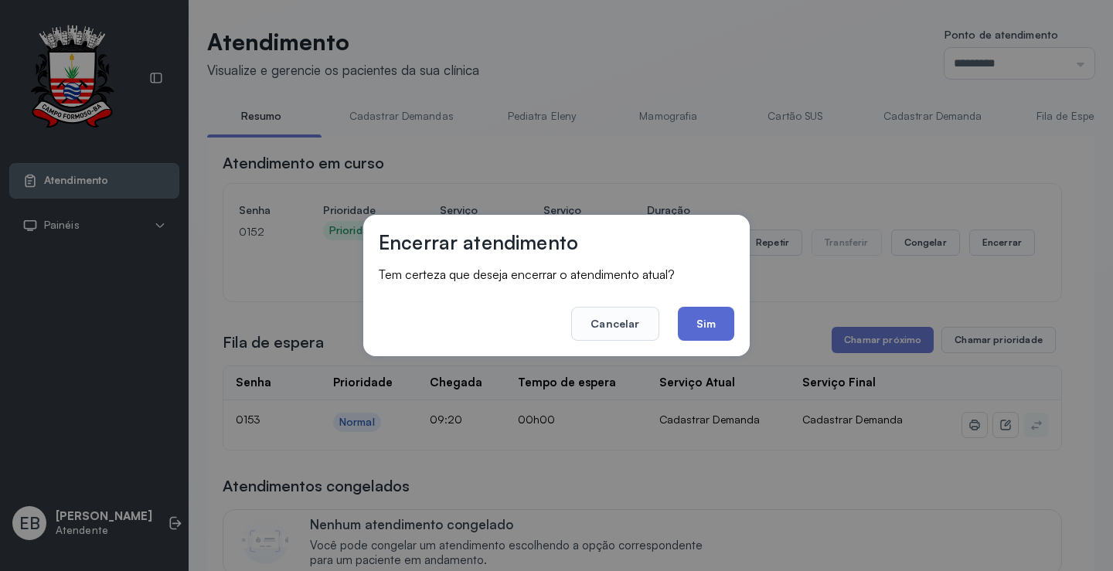
click at [729, 319] on button "Sim" at bounding box center [706, 324] width 56 height 34
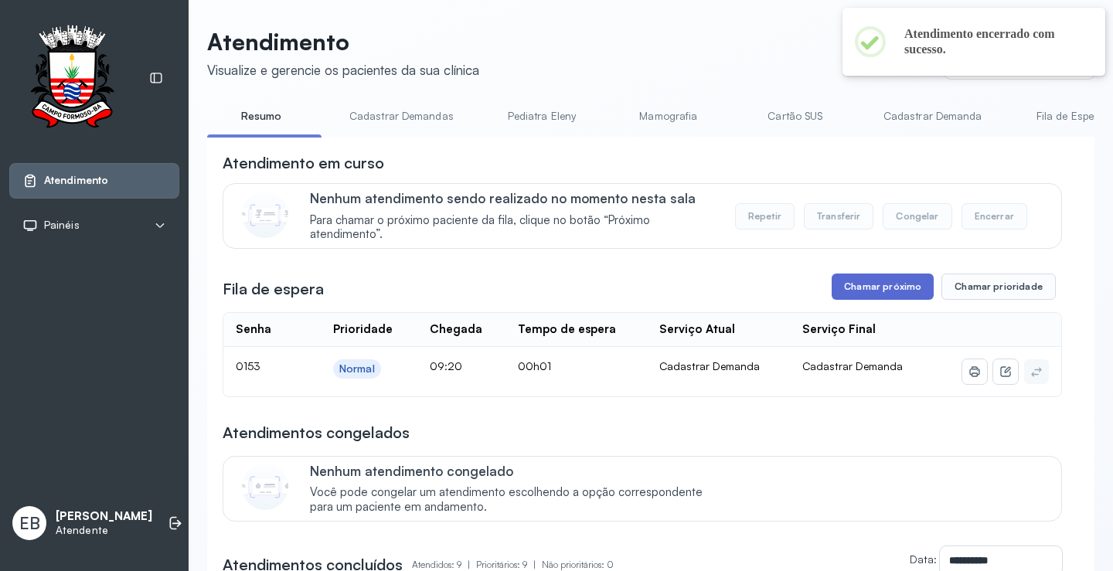
click at [876, 288] on button "Chamar próximo" at bounding box center [883, 287] width 102 height 26
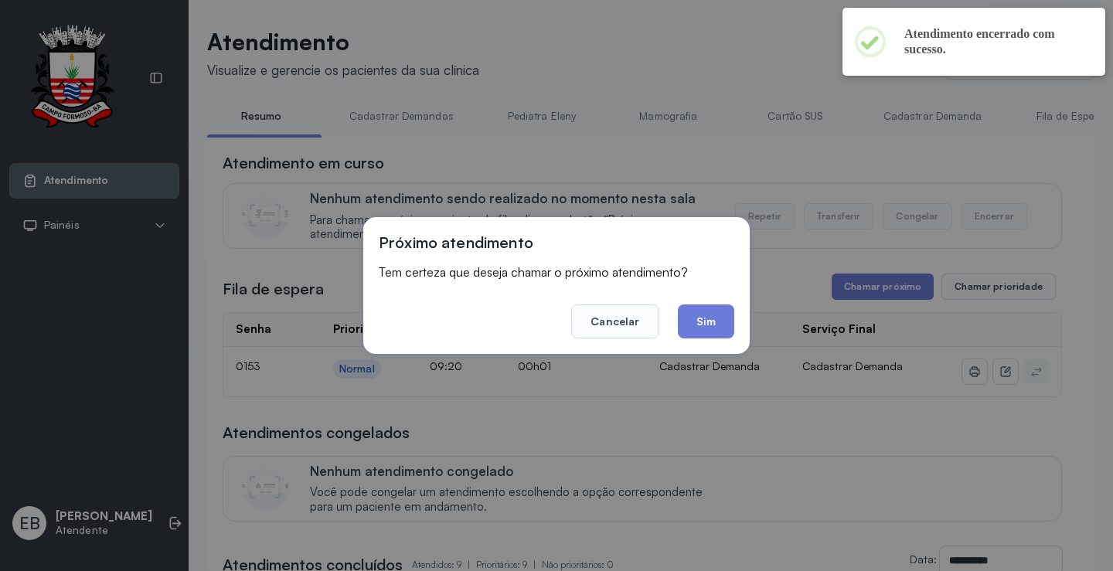
click at [697, 318] on button "Sim" at bounding box center [706, 322] width 56 height 34
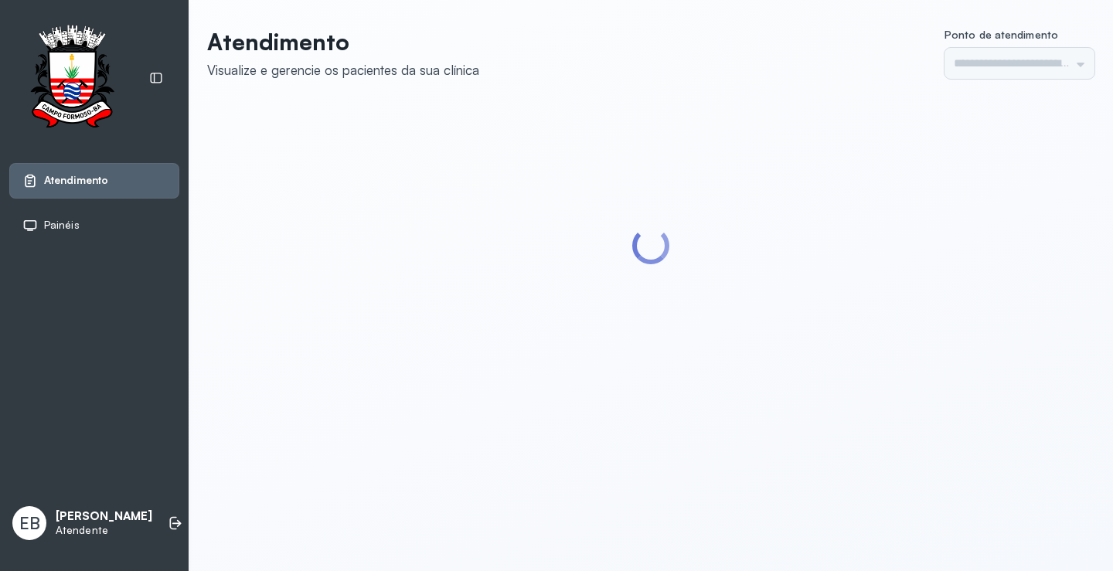
type input "*********"
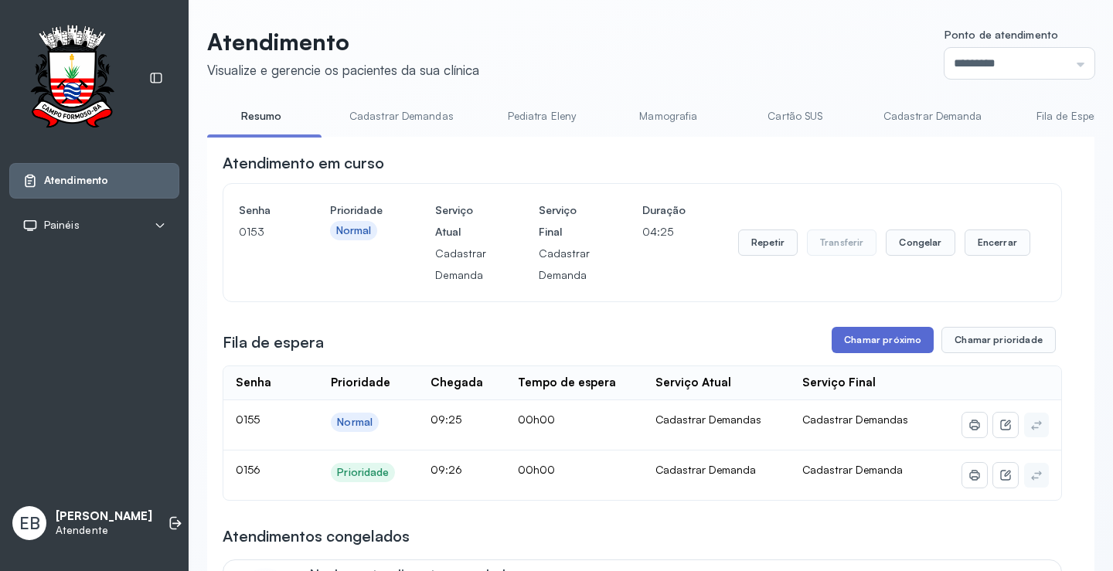
click at [878, 348] on button "Chamar próximo" at bounding box center [883, 340] width 102 height 26
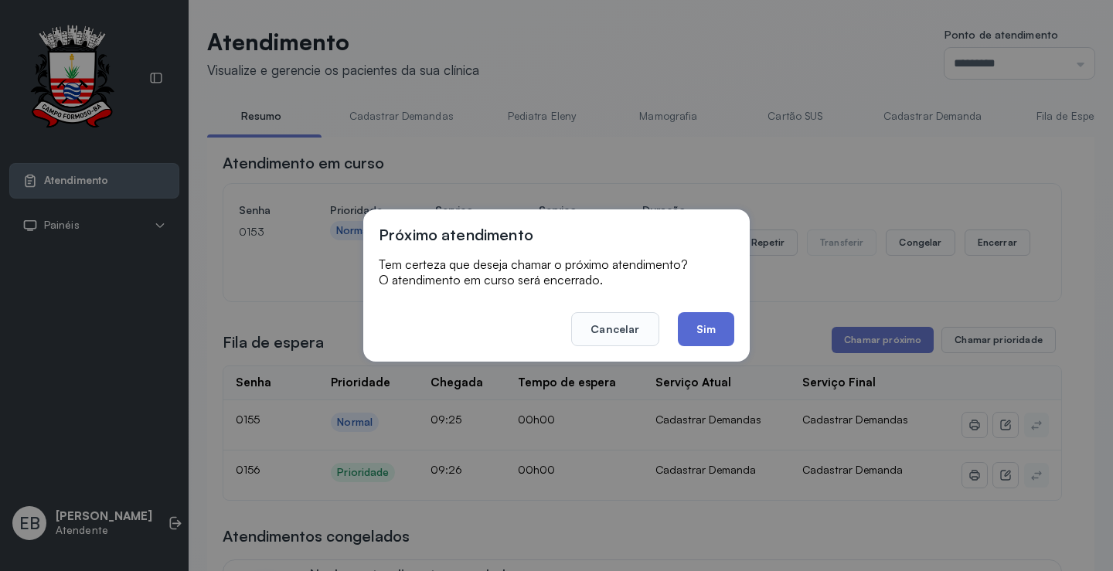
click at [716, 327] on button "Sim" at bounding box center [706, 329] width 56 height 34
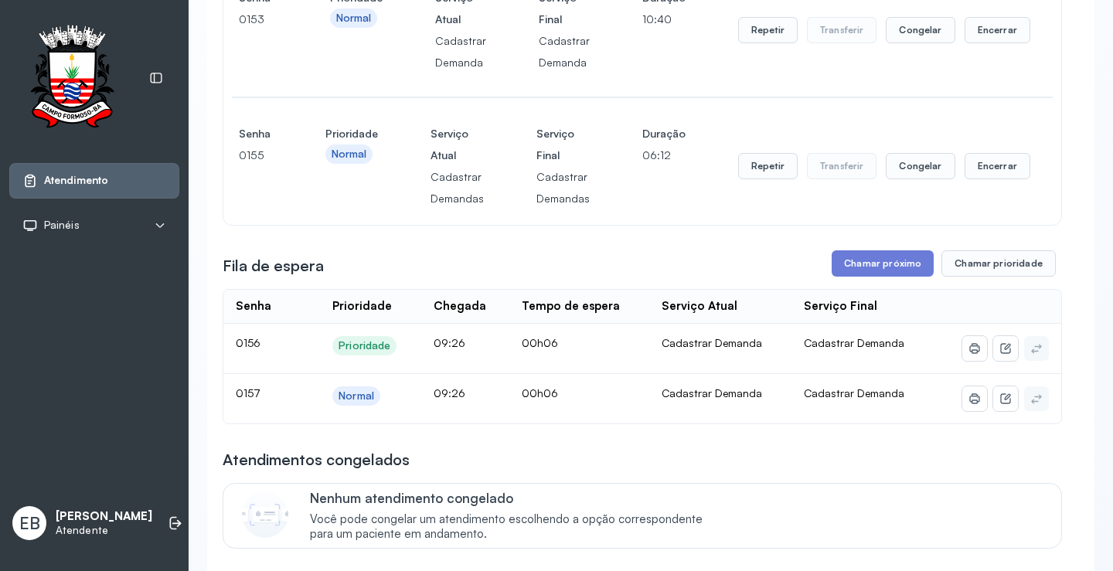
scroll to position [232, 0]
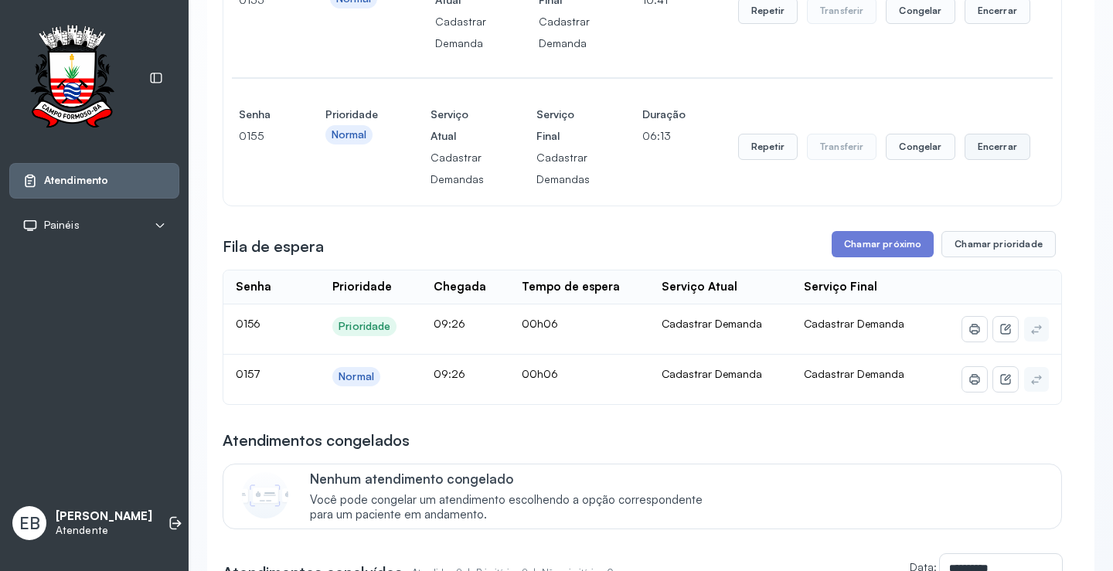
click at [994, 24] on button "Encerrar" at bounding box center [998, 11] width 66 height 26
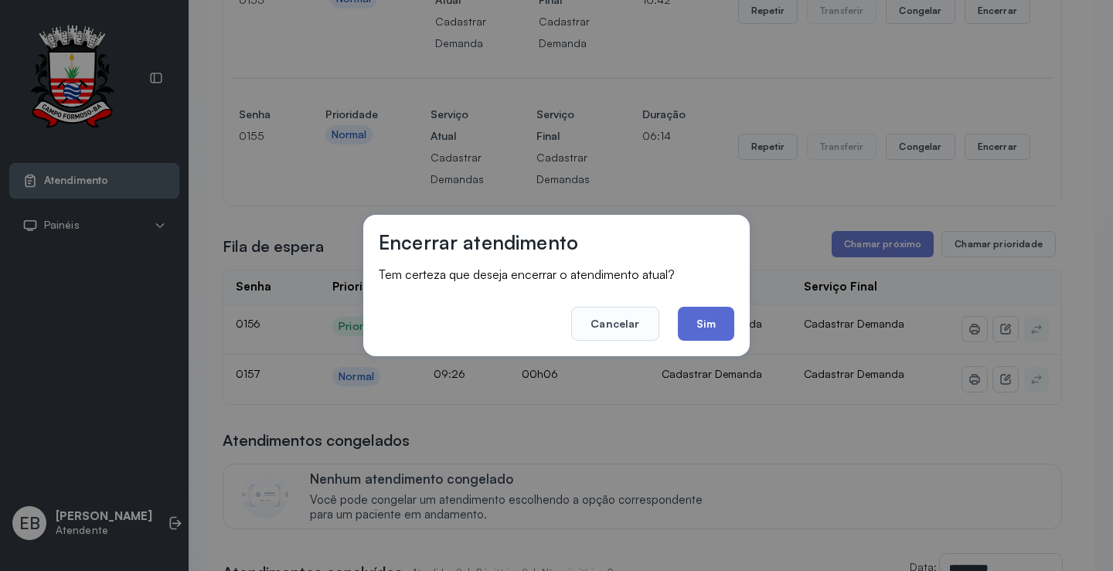
click at [704, 324] on button "Sim" at bounding box center [706, 324] width 56 height 34
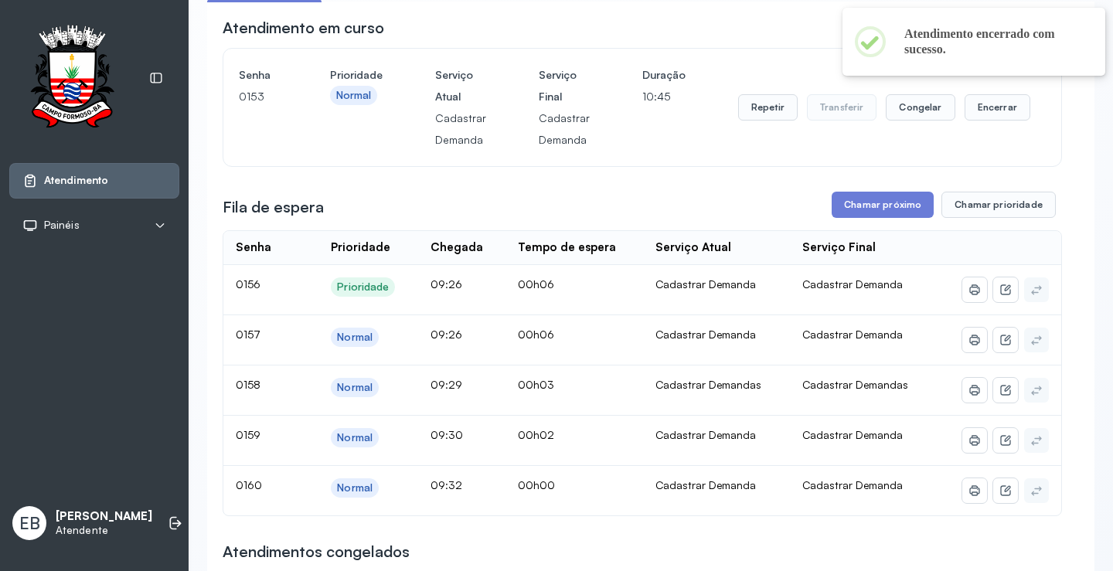
scroll to position [0, 0]
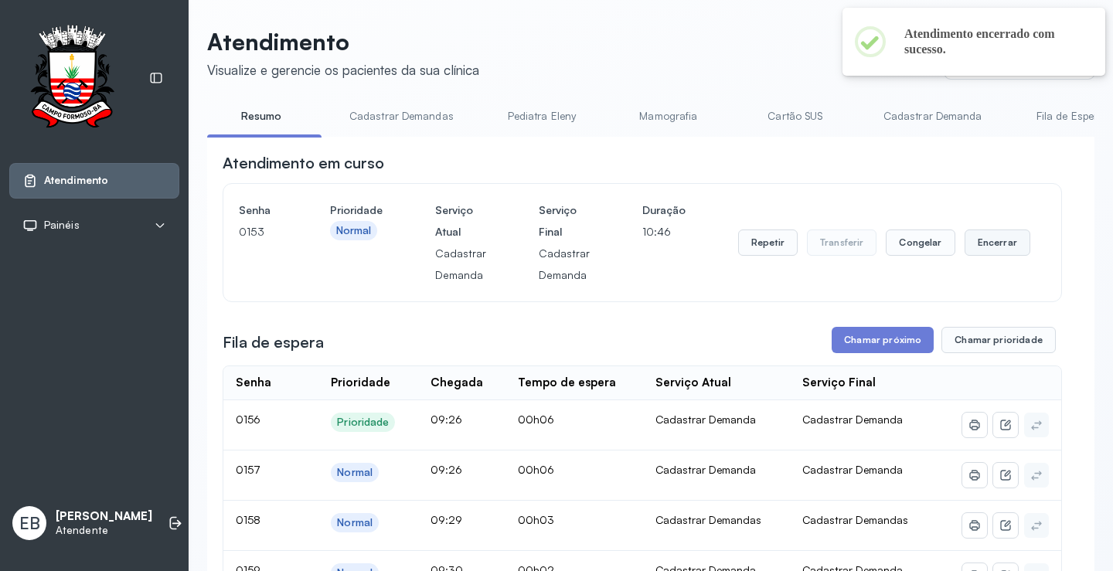
click at [989, 242] on button "Encerrar" at bounding box center [998, 243] width 66 height 26
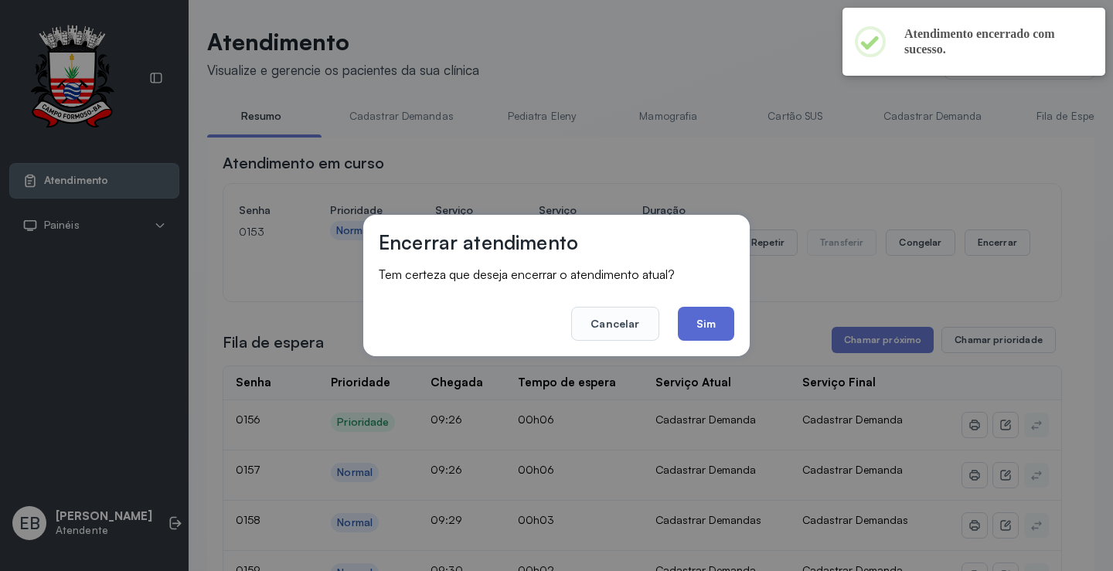
click at [704, 318] on button "Sim" at bounding box center [706, 324] width 56 height 34
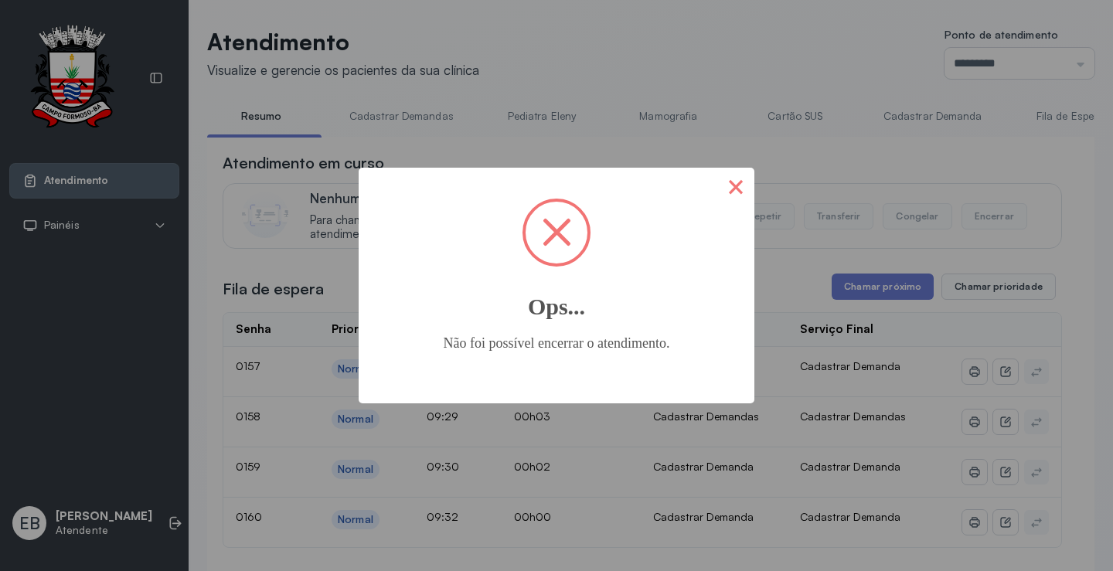
click at [728, 175] on button "×" at bounding box center [736, 186] width 37 height 37
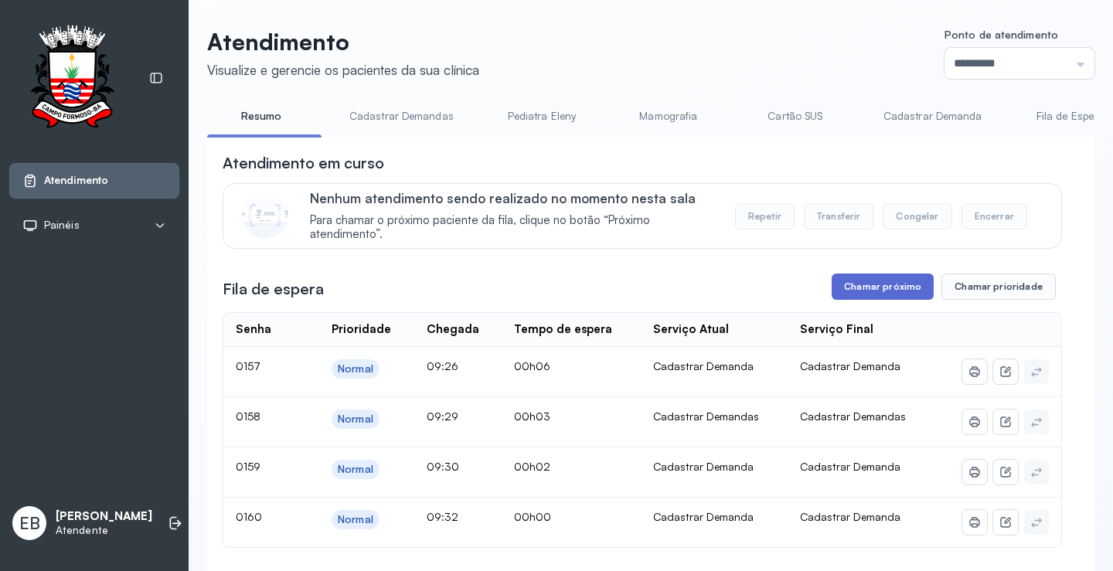
click at [881, 296] on button "Chamar próximo" at bounding box center [883, 287] width 102 height 26
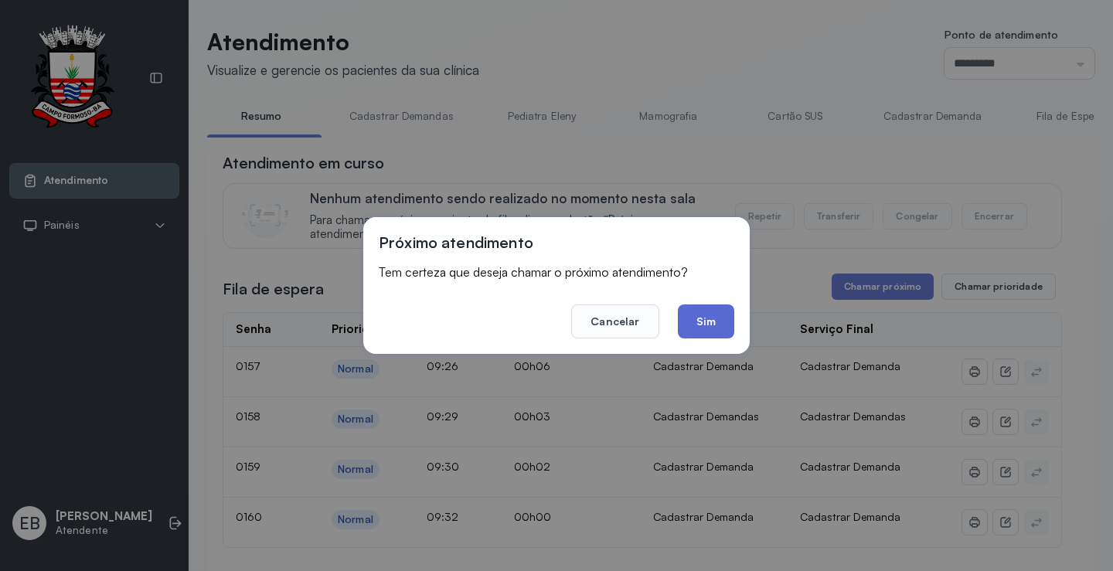
click at [714, 322] on button "Sim" at bounding box center [706, 322] width 56 height 34
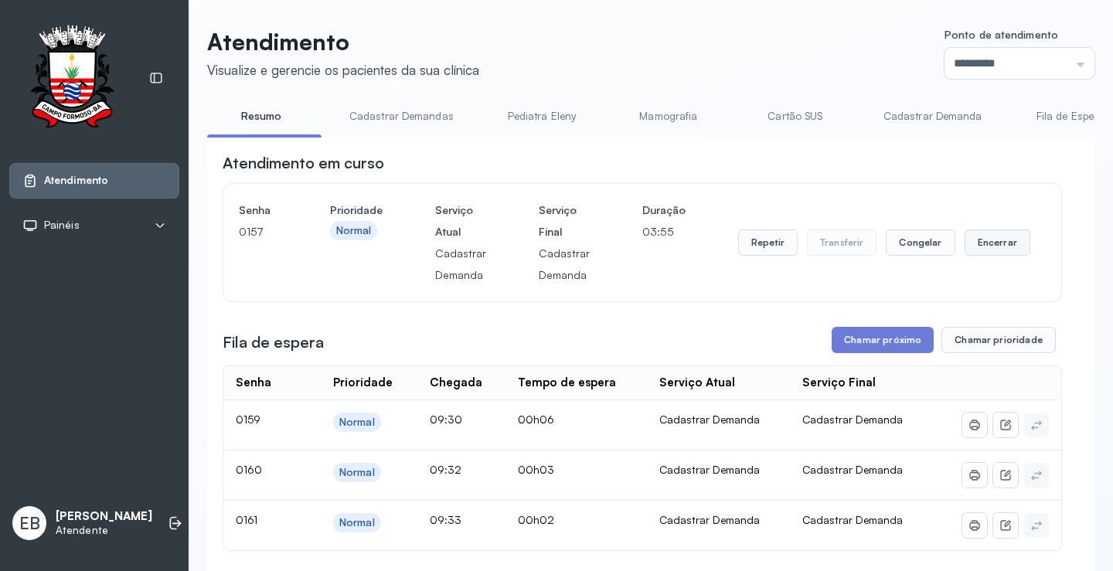
click at [988, 240] on button "Encerrar" at bounding box center [998, 243] width 66 height 26
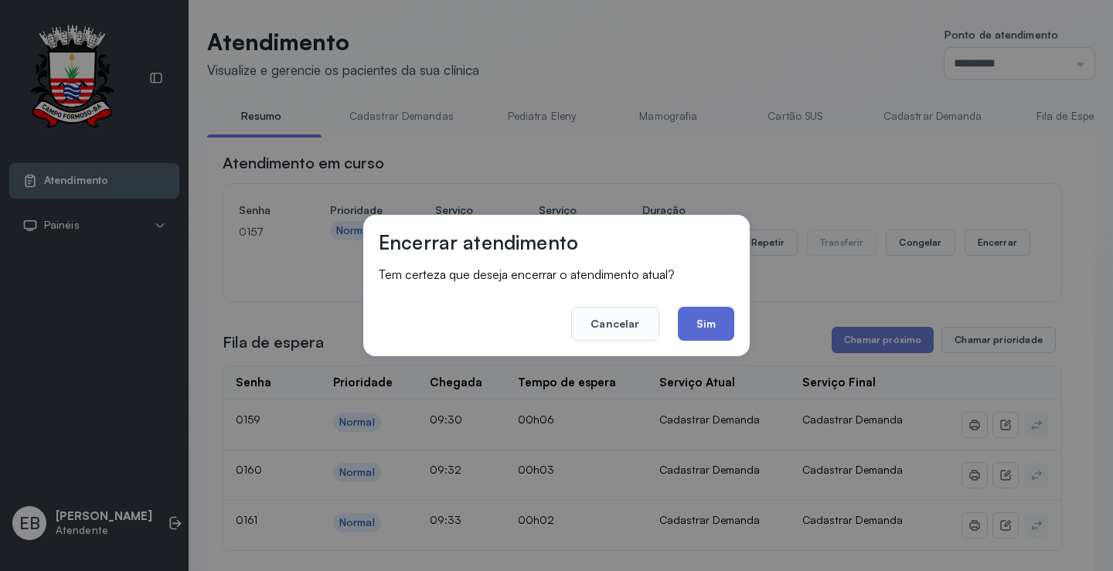
click at [708, 325] on button "Sim" at bounding box center [706, 324] width 56 height 34
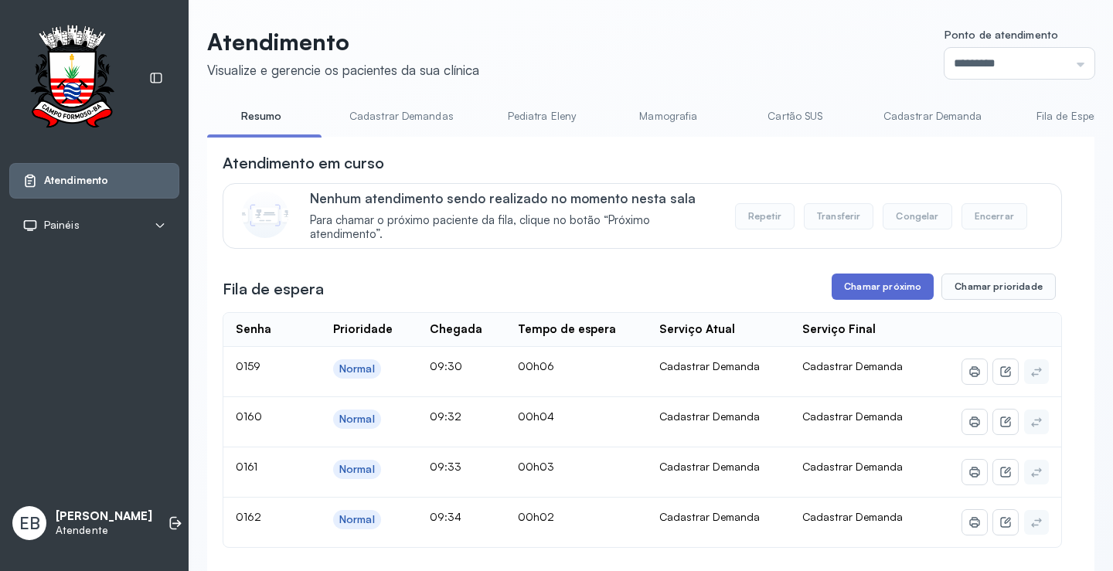
click at [857, 297] on button "Chamar próximo" at bounding box center [883, 287] width 102 height 26
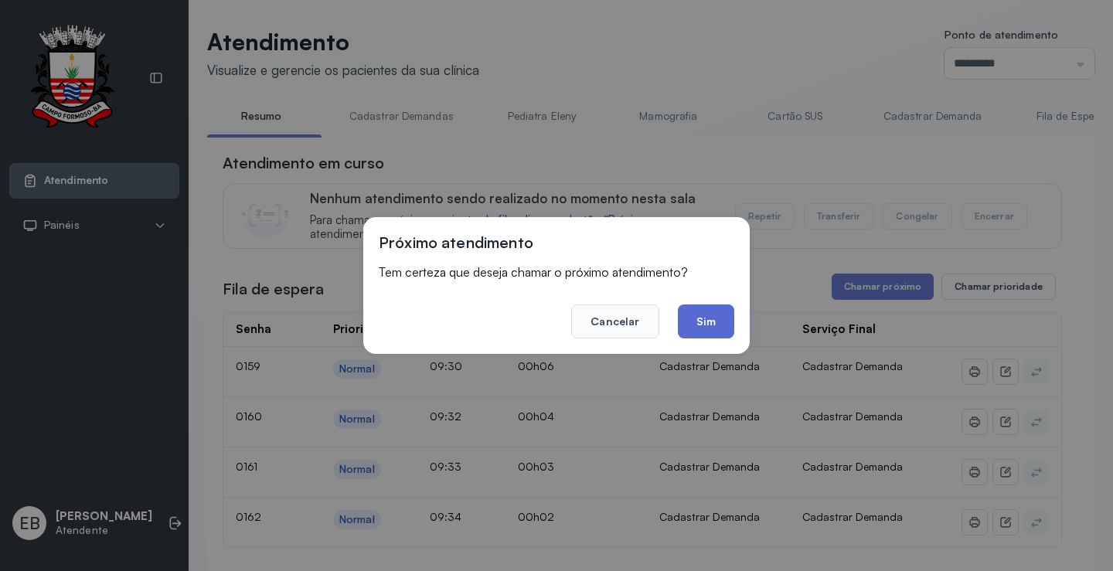
click at [715, 329] on button "Sim" at bounding box center [706, 322] width 56 height 34
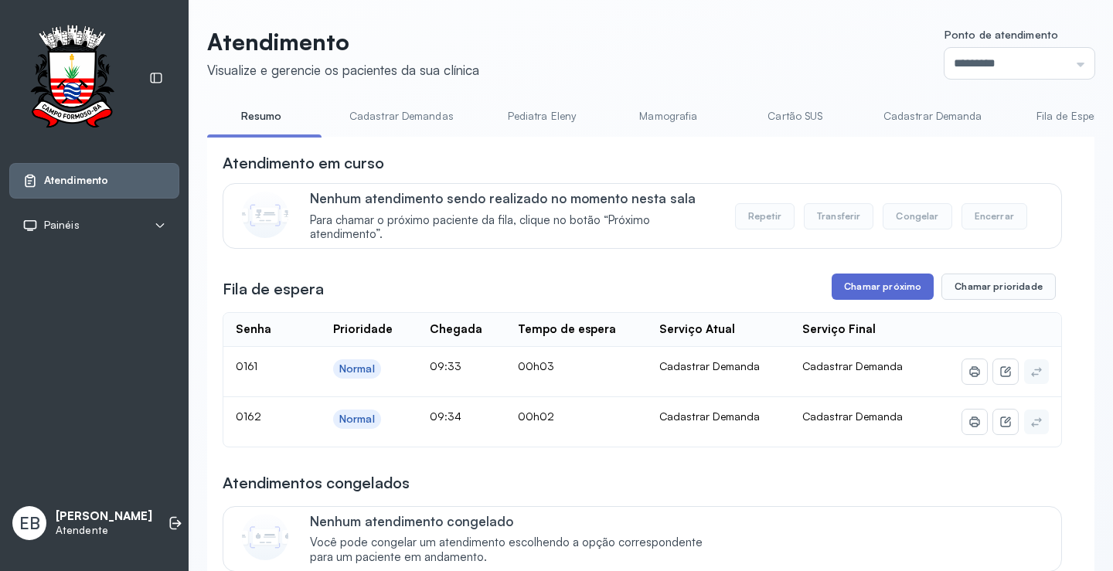
click at [898, 291] on button "Chamar próximo" at bounding box center [883, 287] width 102 height 26
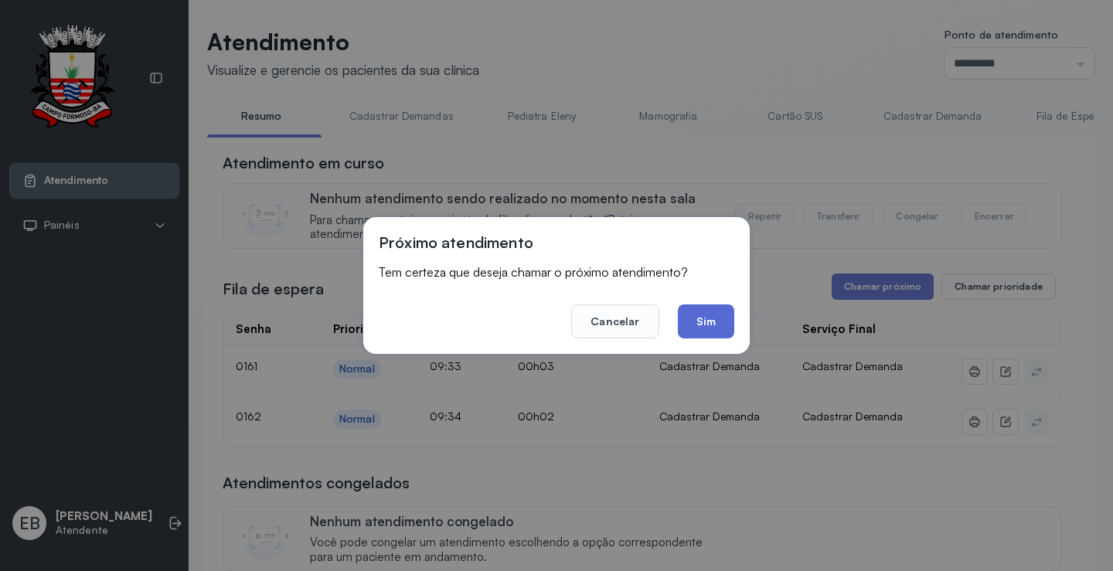
click at [711, 329] on button "Sim" at bounding box center [706, 322] width 56 height 34
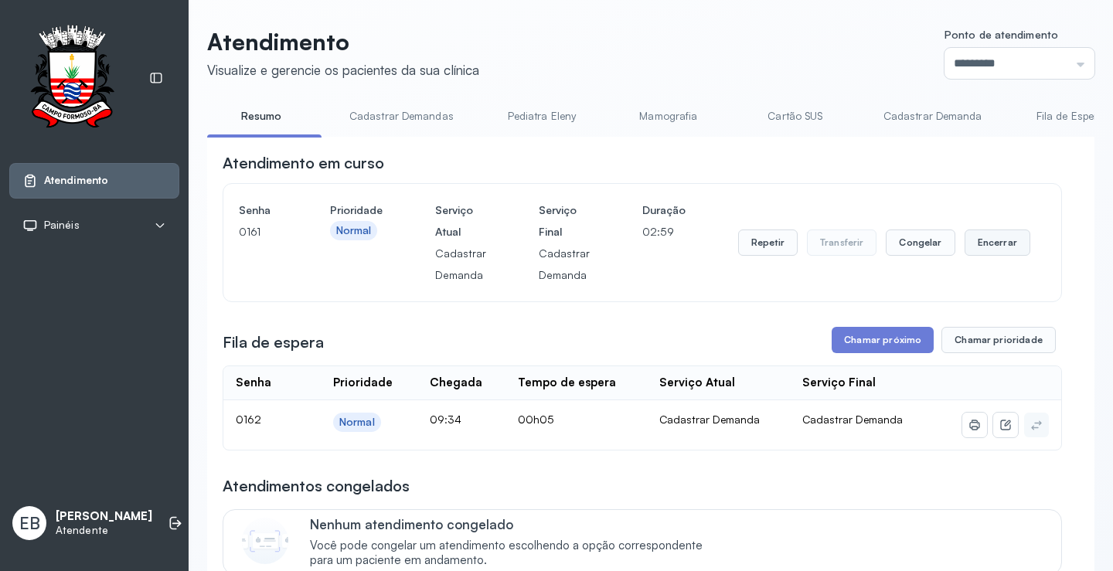
click at [989, 244] on button "Encerrar" at bounding box center [998, 243] width 66 height 26
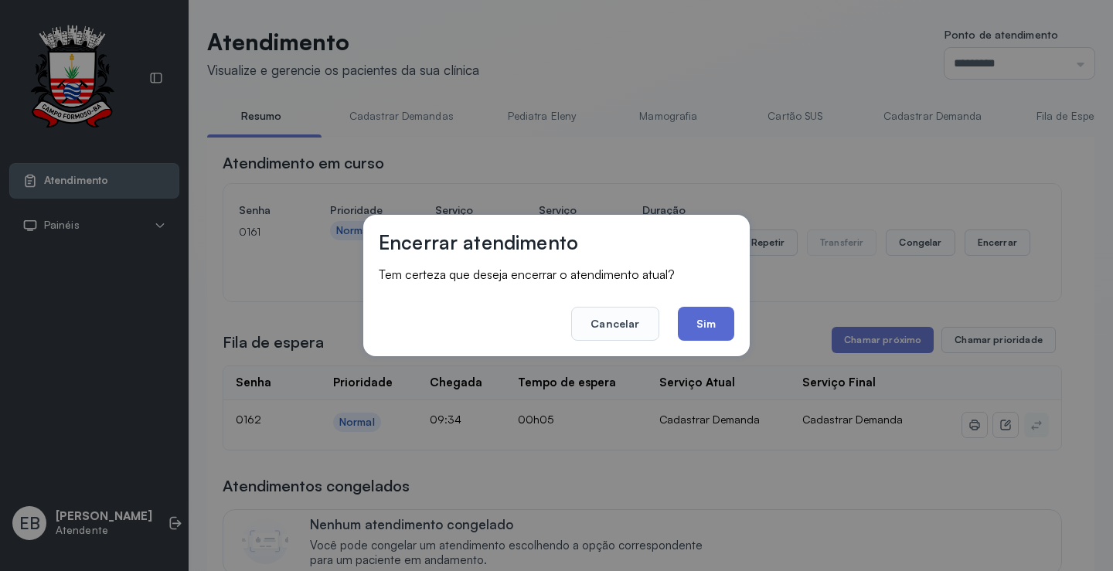
click at [699, 313] on button "Sim" at bounding box center [706, 324] width 56 height 34
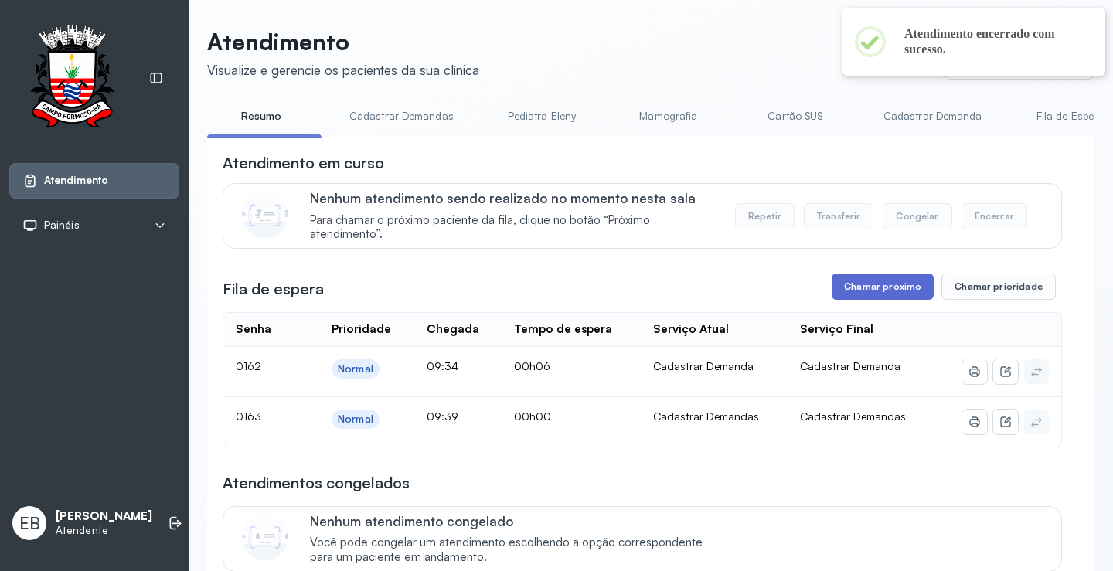
click at [886, 288] on button "Chamar próximo" at bounding box center [883, 287] width 102 height 26
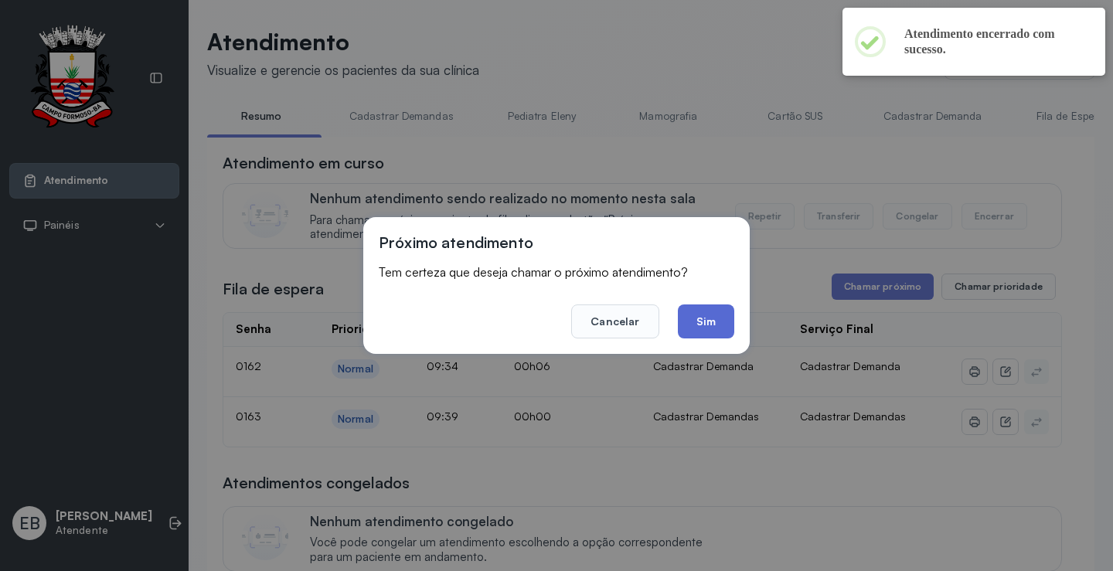
click at [711, 322] on button "Sim" at bounding box center [706, 322] width 56 height 34
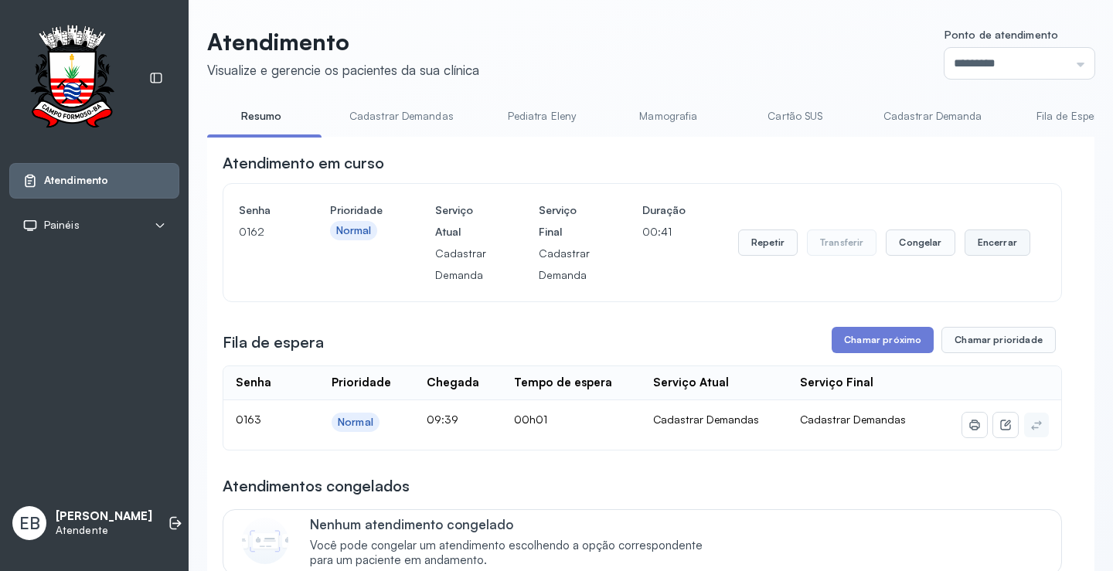
click at [973, 252] on button "Encerrar" at bounding box center [998, 243] width 66 height 26
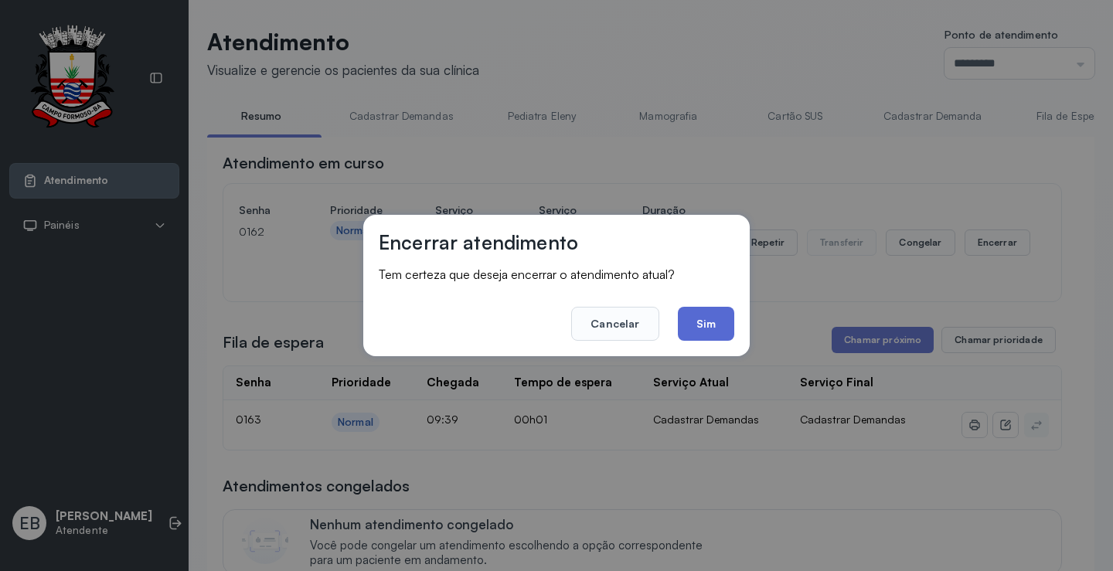
click at [700, 332] on button "Sim" at bounding box center [706, 324] width 56 height 34
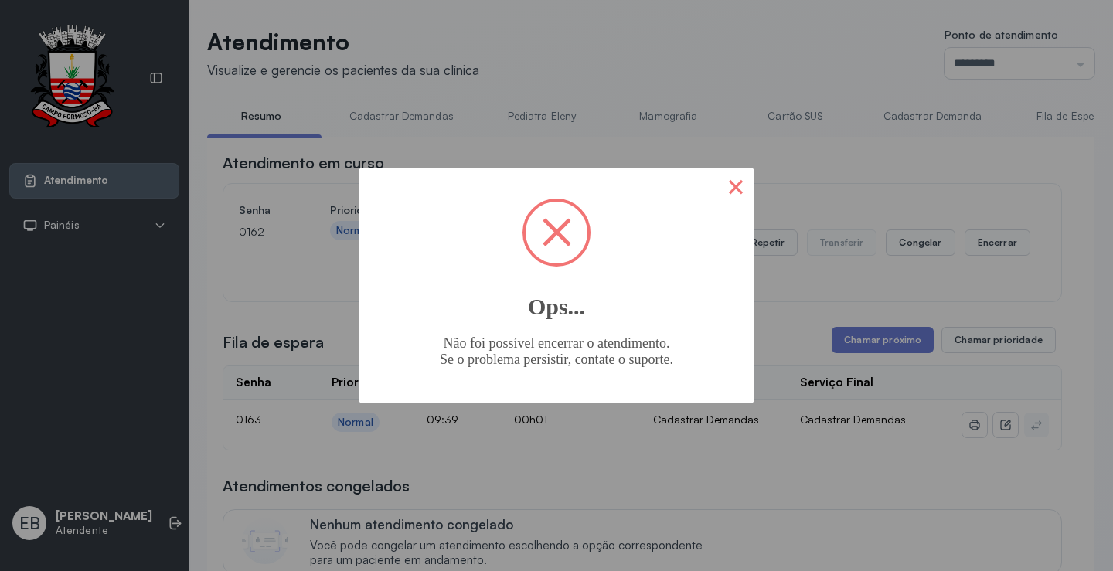
click at [728, 197] on button "×" at bounding box center [736, 186] width 37 height 37
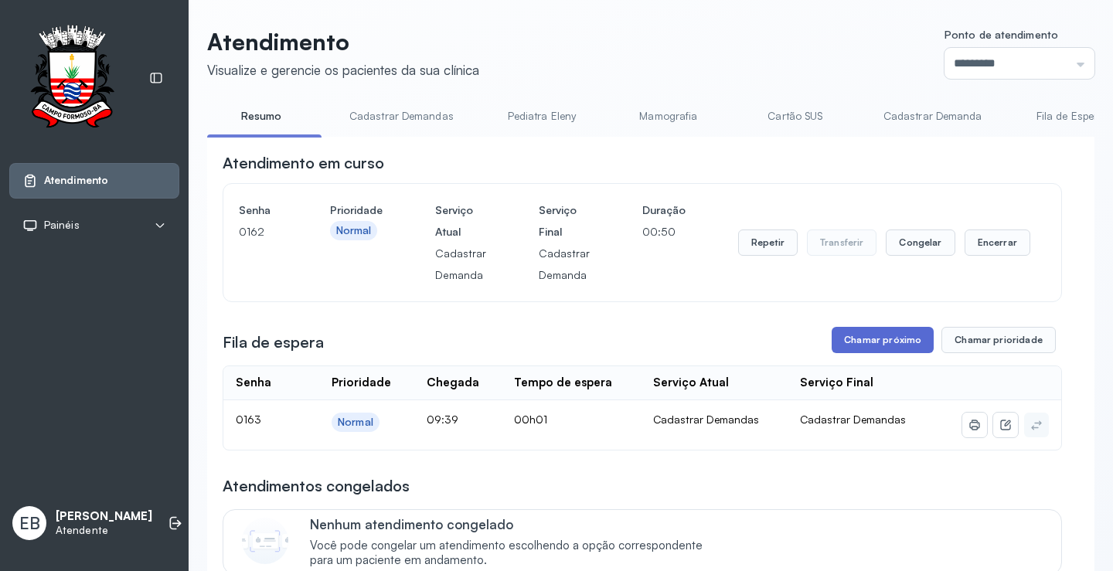
click at [860, 346] on button "Chamar próximo" at bounding box center [883, 340] width 102 height 26
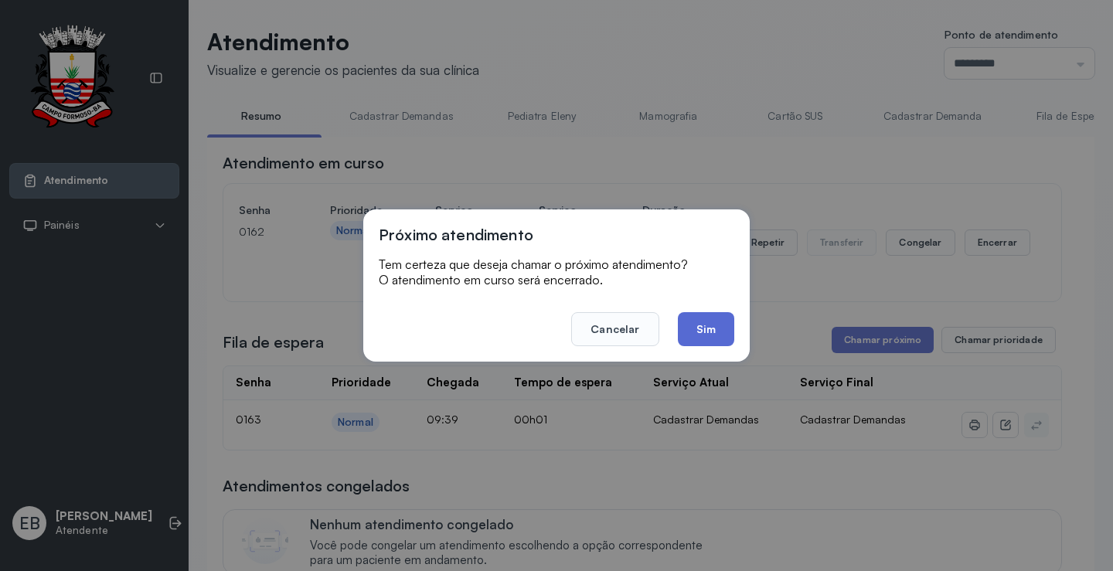
click at [705, 321] on button "Sim" at bounding box center [706, 329] width 56 height 34
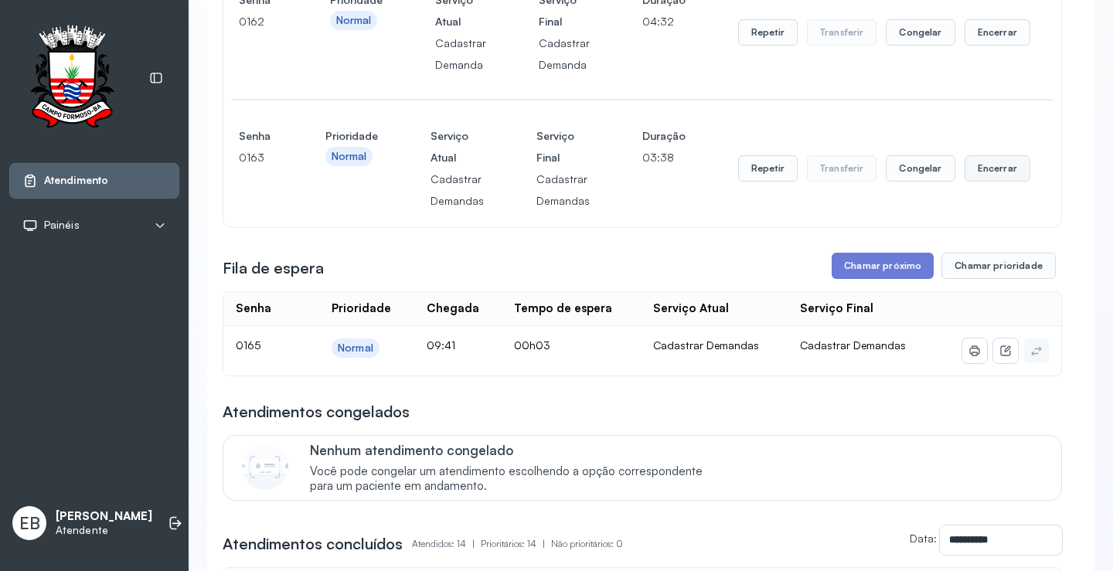
scroll to position [232, 0]
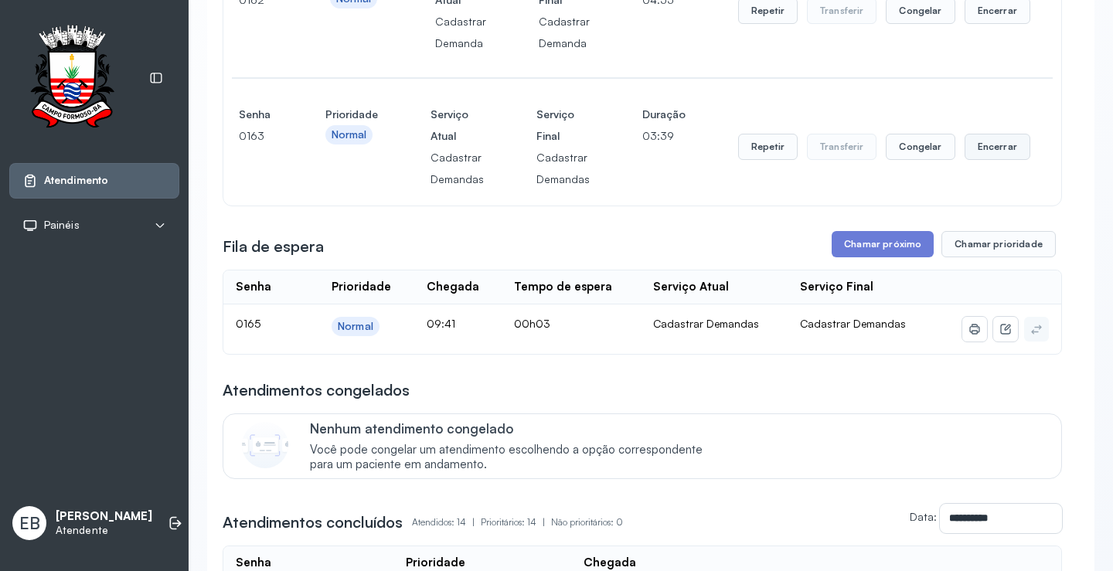
click at [998, 24] on button "Encerrar" at bounding box center [998, 11] width 66 height 26
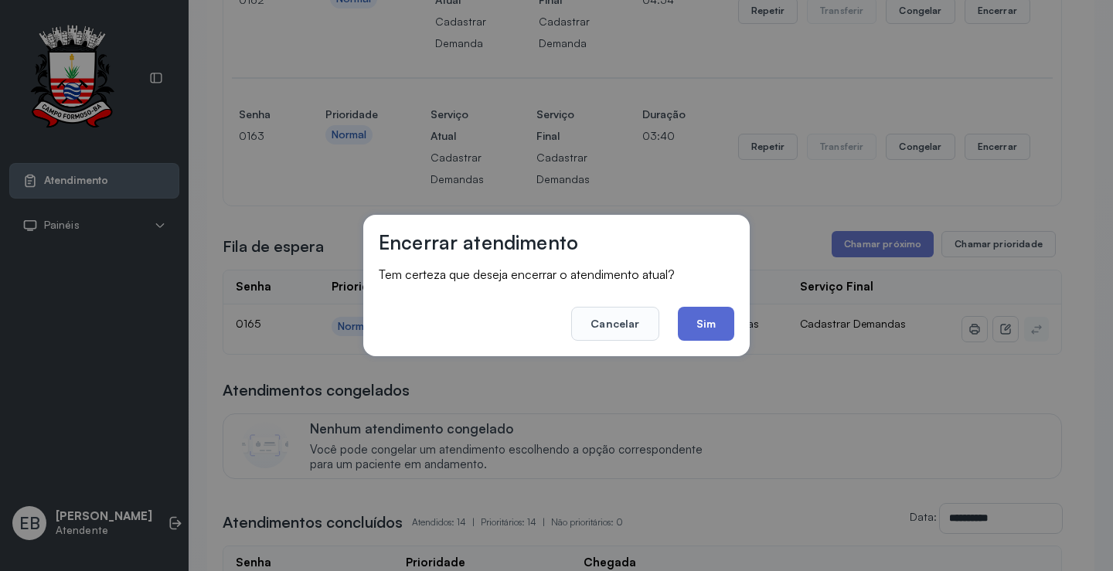
click at [711, 319] on button "Sim" at bounding box center [706, 324] width 56 height 34
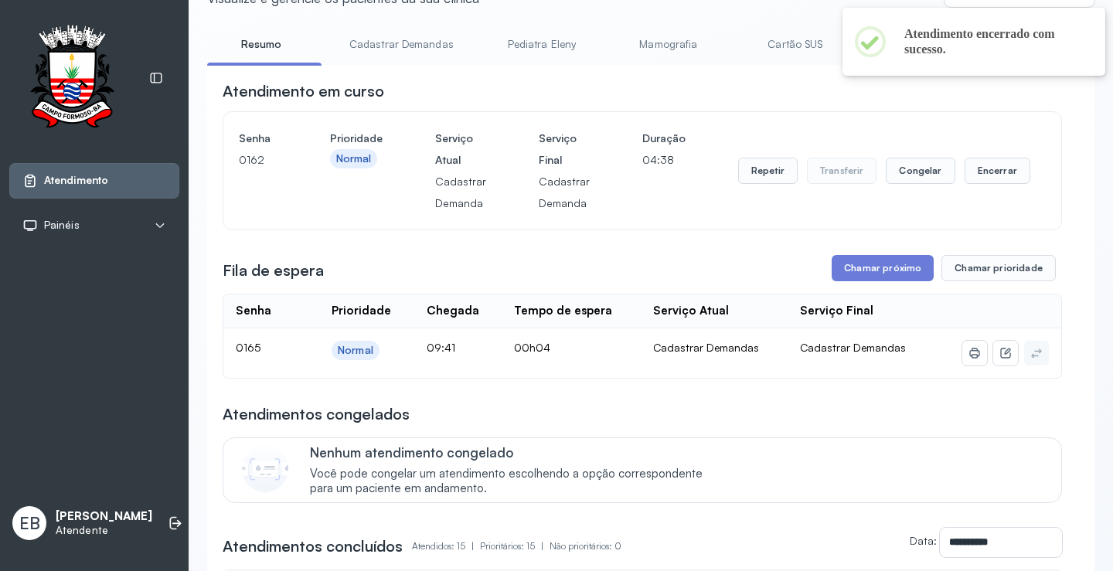
scroll to position [0, 0]
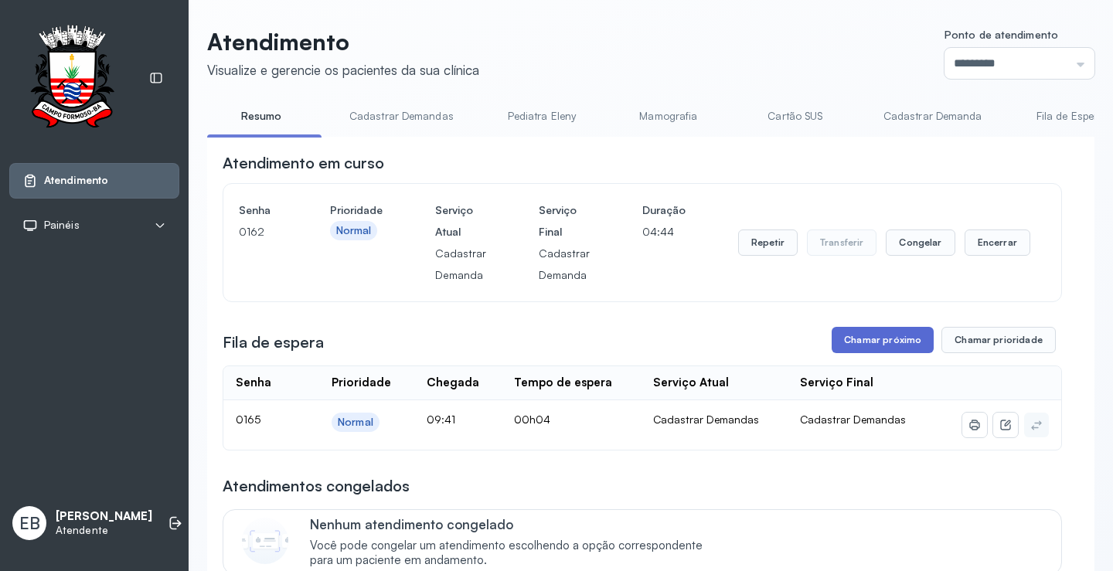
click at [871, 336] on button "Chamar próximo" at bounding box center [883, 340] width 102 height 26
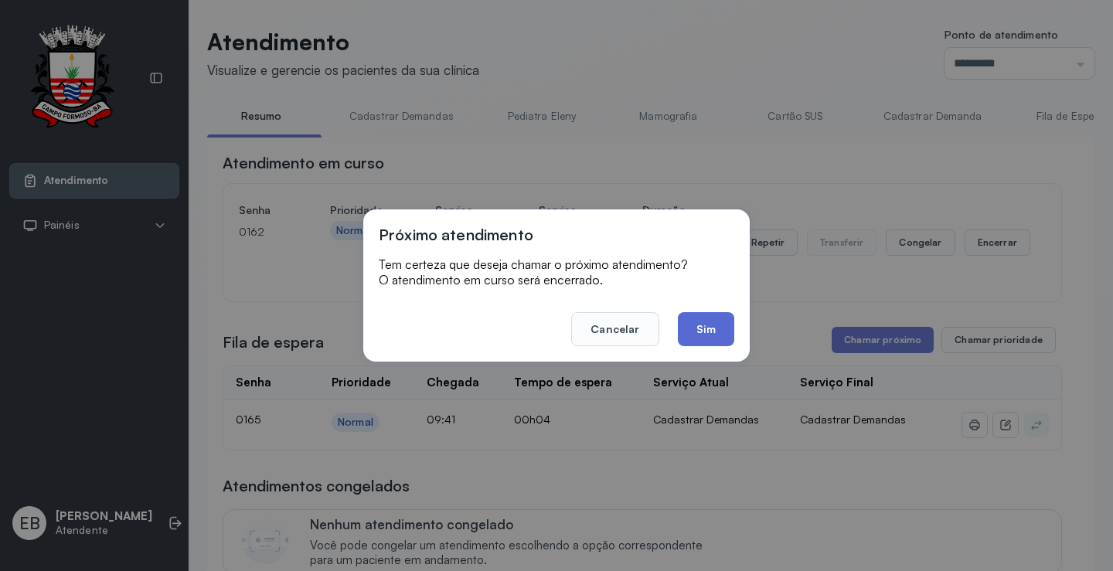
click at [724, 329] on button "Sim" at bounding box center [706, 329] width 56 height 34
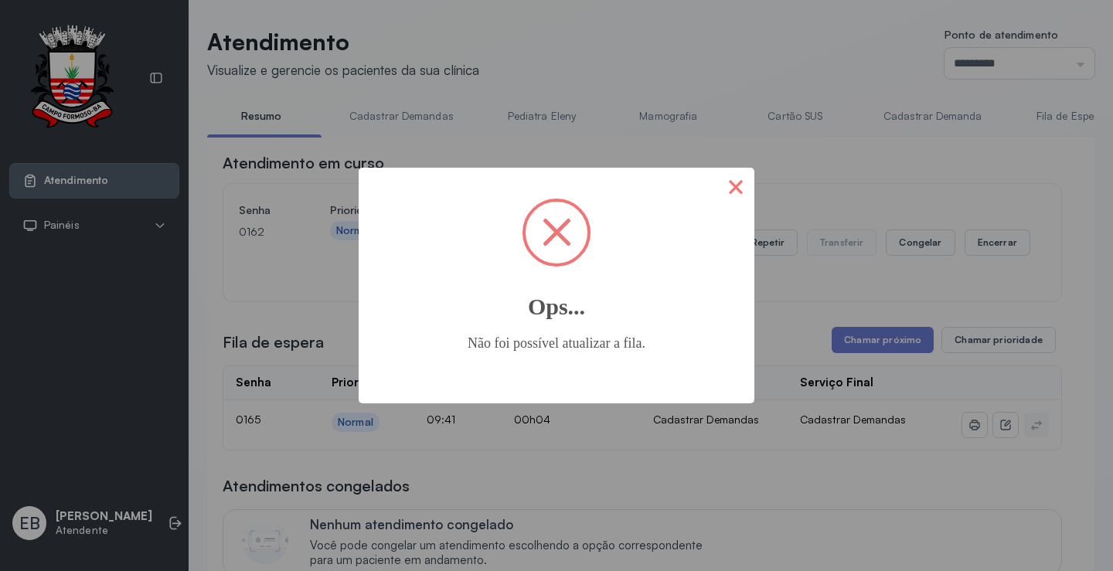
click at [735, 189] on button "×" at bounding box center [736, 186] width 37 height 37
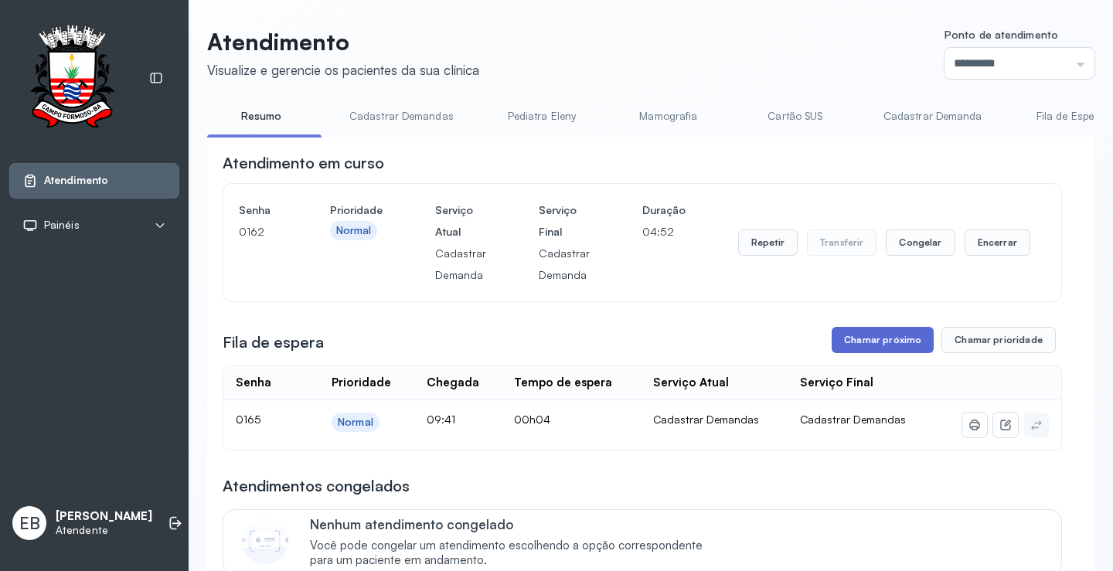
click at [895, 342] on button "Chamar próximo" at bounding box center [883, 340] width 102 height 26
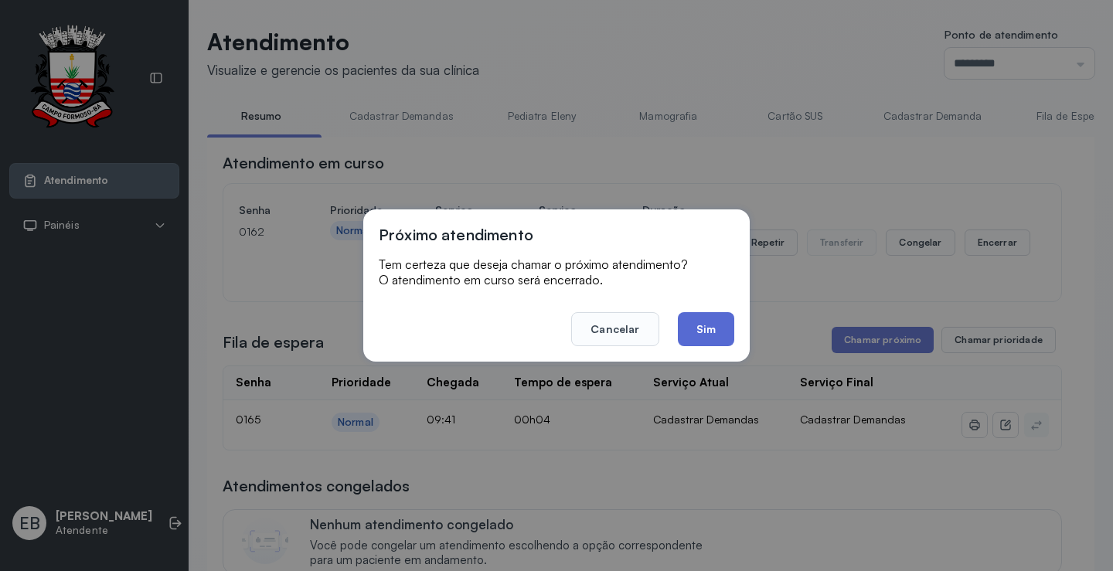
click at [716, 336] on button "Sim" at bounding box center [706, 329] width 56 height 34
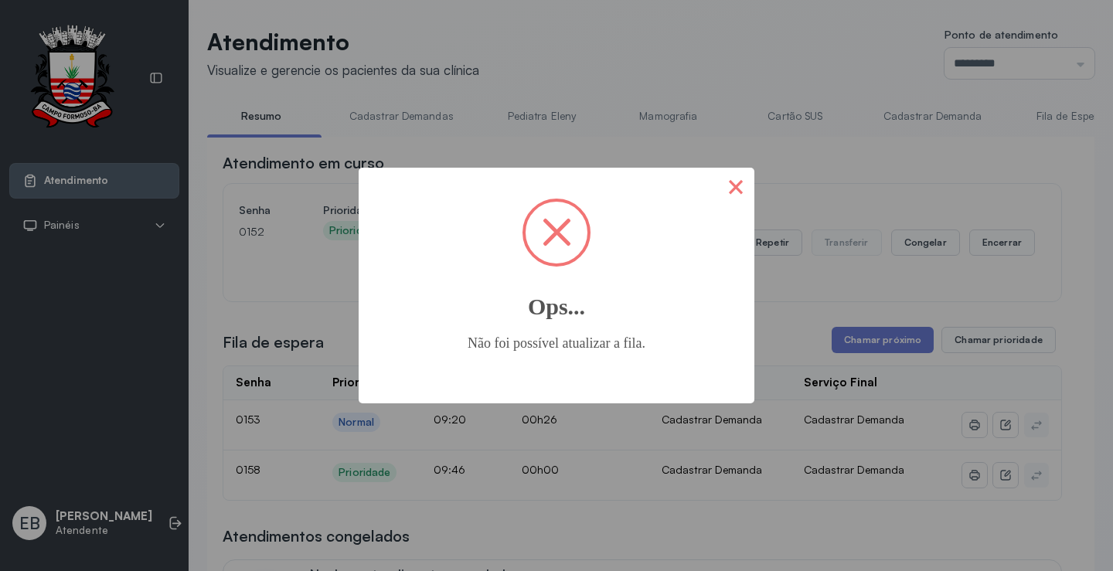
click at [732, 186] on button "×" at bounding box center [736, 186] width 37 height 37
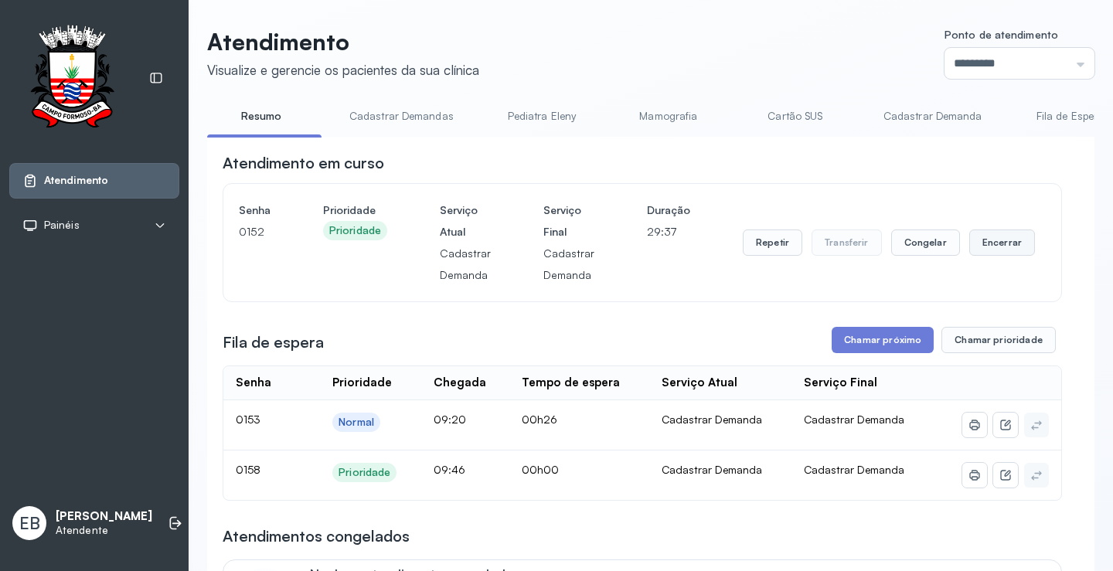
click at [990, 245] on button "Encerrar" at bounding box center [1003, 243] width 66 height 26
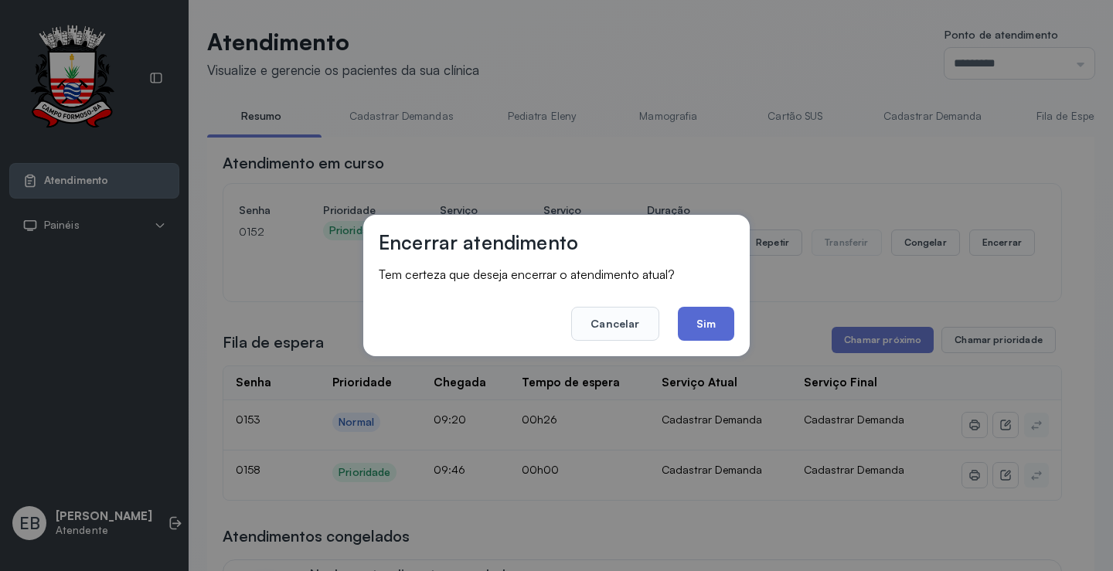
click at [715, 323] on button "Sim" at bounding box center [706, 324] width 56 height 34
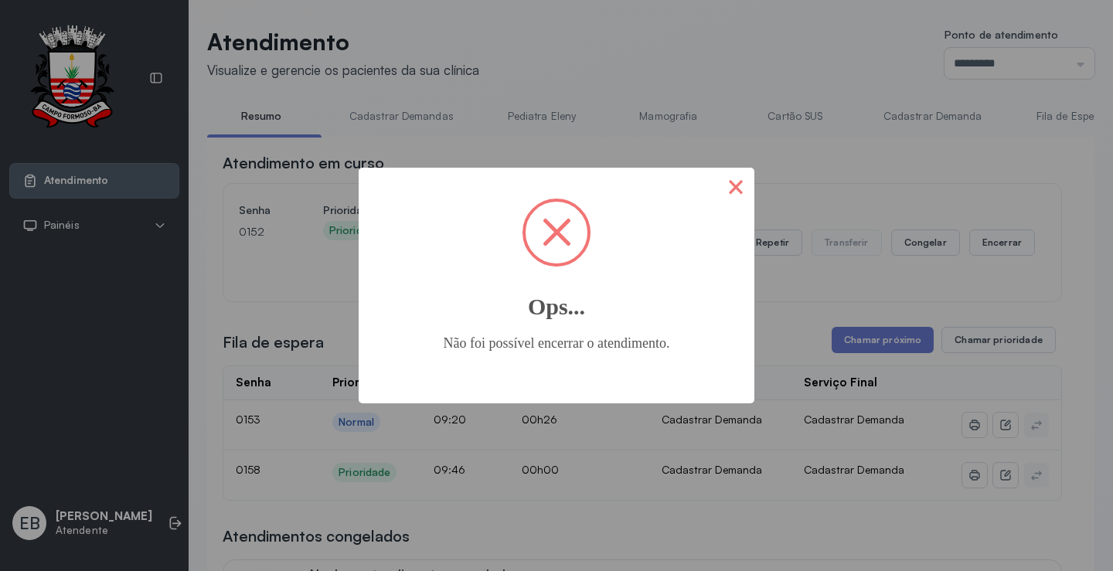
click at [735, 186] on button "×" at bounding box center [736, 186] width 37 height 37
